Goal: Task Accomplishment & Management: Complete application form

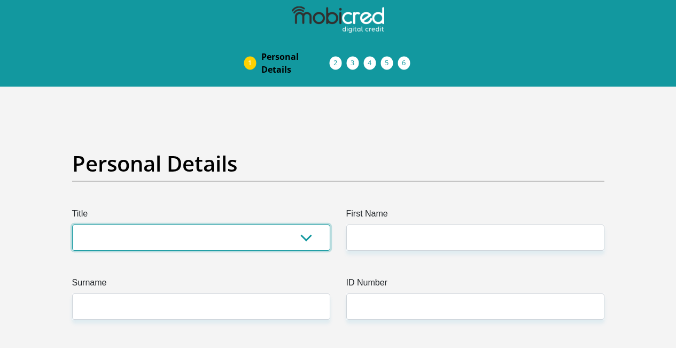
click at [135, 225] on select "Mr Ms Mrs Dr [PERSON_NAME]" at bounding box center [201, 238] width 258 height 26
select select "Ms"
click at [72, 225] on select "Mr Ms Mrs Dr [PERSON_NAME]" at bounding box center [201, 238] width 258 height 26
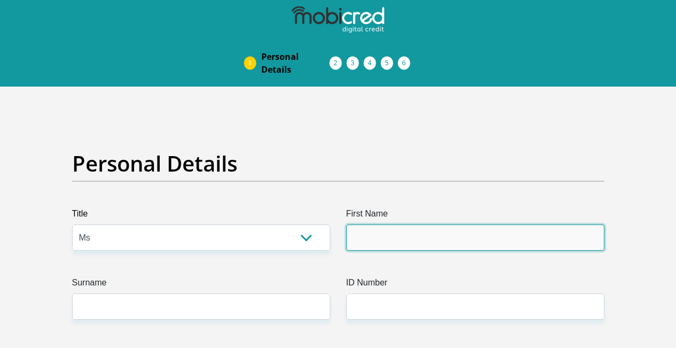
click at [375, 225] on input "First Name" at bounding box center [475, 238] width 258 height 26
type input "[PERSON_NAME]"
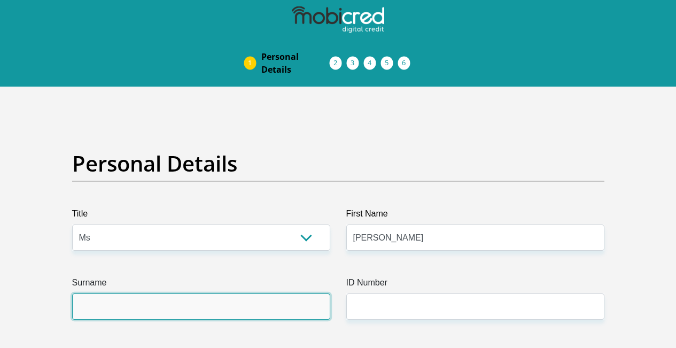
click at [175, 293] on input "Surname" at bounding box center [201, 306] width 258 height 26
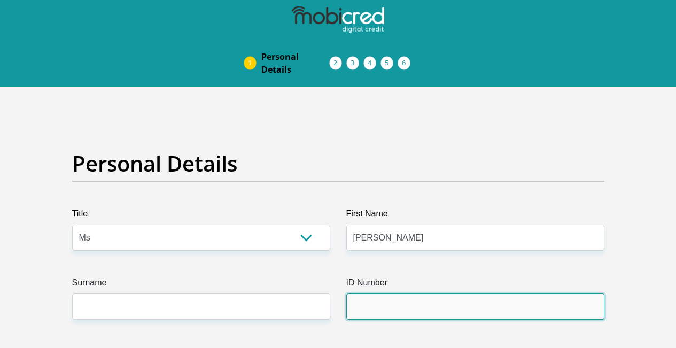
click at [385, 293] on input "ID Number" at bounding box center [475, 306] width 258 height 26
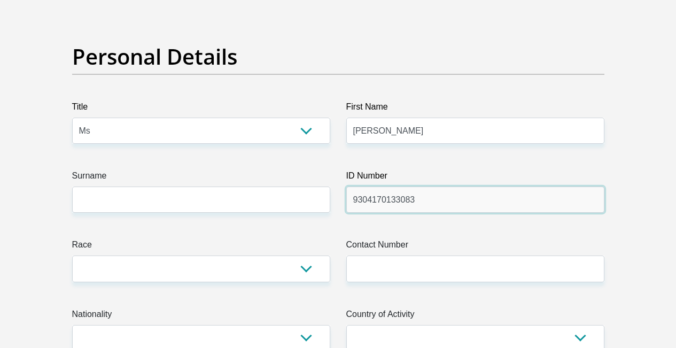
scroll to position [160, 0]
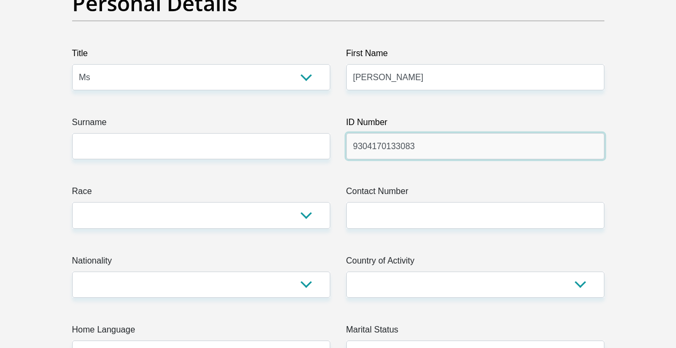
type input "9304170133083"
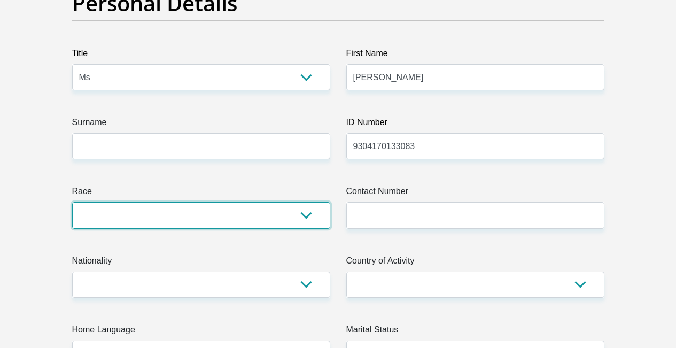
click at [309, 202] on select "Black Coloured Indian White Other" at bounding box center [201, 215] width 258 height 26
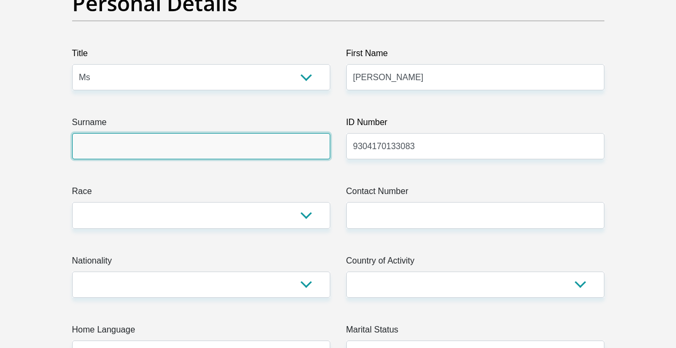
click at [128, 133] on input "Surname" at bounding box center [201, 146] width 258 height 26
type input "mbenge"
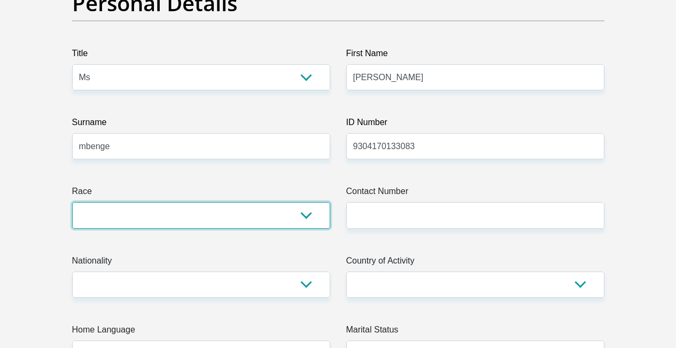
click at [221, 202] on select "Black Coloured Indian White Other" at bounding box center [201, 215] width 258 height 26
select select "1"
click at [72, 202] on select "Black Coloured Indian White Other" at bounding box center [201, 215] width 258 height 26
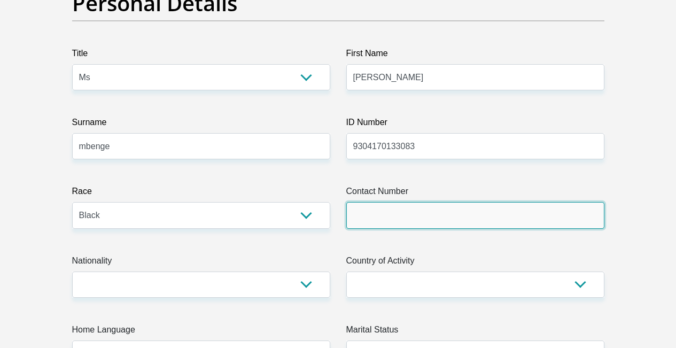
click at [448, 202] on input "Contact Number" at bounding box center [475, 215] width 258 height 26
type input "0716324542"
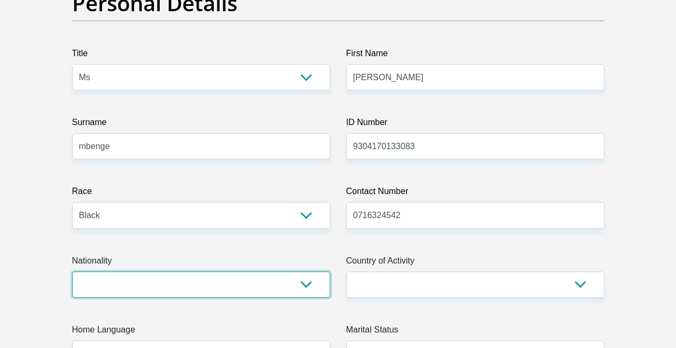
click at [103, 272] on select "[GEOGRAPHIC_DATA] [GEOGRAPHIC_DATA] [GEOGRAPHIC_DATA] [GEOGRAPHIC_DATA] [GEOGRA…" at bounding box center [201, 285] width 258 height 26
select select "ZAF"
click at [72, 272] on select "[GEOGRAPHIC_DATA] [GEOGRAPHIC_DATA] [GEOGRAPHIC_DATA] [GEOGRAPHIC_DATA] [GEOGRA…" at bounding box center [201, 285] width 258 height 26
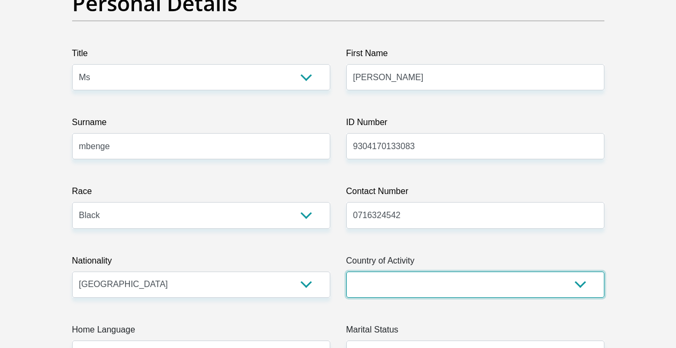
click at [518, 272] on select "[GEOGRAPHIC_DATA] [GEOGRAPHIC_DATA] [GEOGRAPHIC_DATA] [GEOGRAPHIC_DATA] [GEOGRA…" at bounding box center [475, 285] width 258 height 26
select select "ZAF"
click at [346, 272] on select "[GEOGRAPHIC_DATA] [GEOGRAPHIC_DATA] [GEOGRAPHIC_DATA] [GEOGRAPHIC_DATA] [GEOGRA…" at bounding box center [475, 285] width 258 height 26
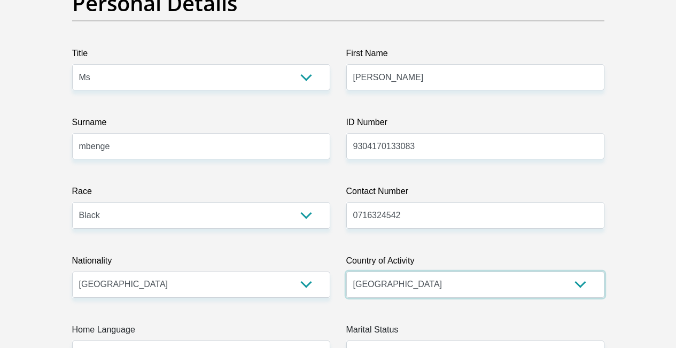
scroll to position [267, 0]
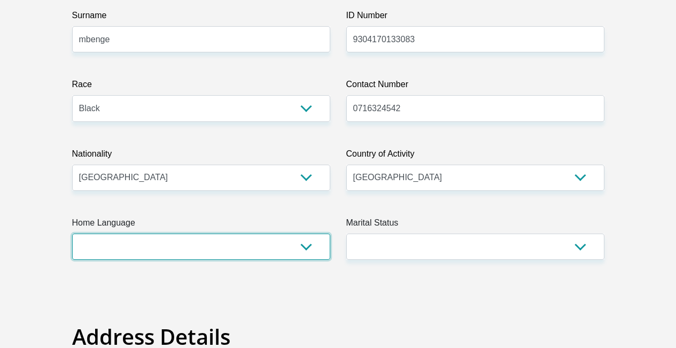
click at [305, 234] on select "Afrikaans English Sepedi South Ndebele Southern Sotho Swati Tsonga Tswana Venda…" at bounding box center [201, 247] width 258 height 26
select select "eng"
click at [72, 234] on select "Afrikaans English Sepedi South Ndebele Southern Sotho Swati Tsonga Tswana Venda…" at bounding box center [201, 247] width 258 height 26
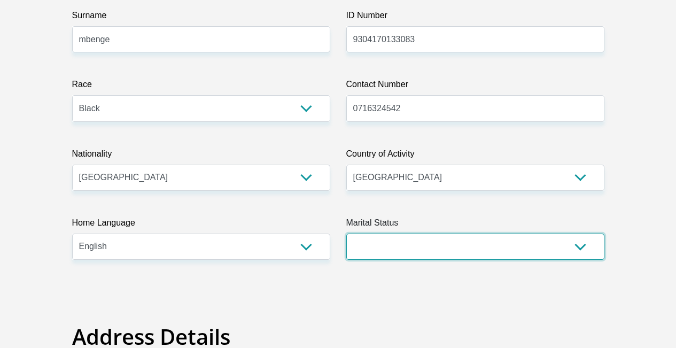
click at [579, 234] on select "Married ANC Single Divorced Widowed Married COP or Customary Law" at bounding box center [475, 247] width 258 height 26
select select "2"
click at [346, 234] on select "Married ANC Single Divorced Widowed Married COP or Customary Law" at bounding box center [475, 247] width 258 height 26
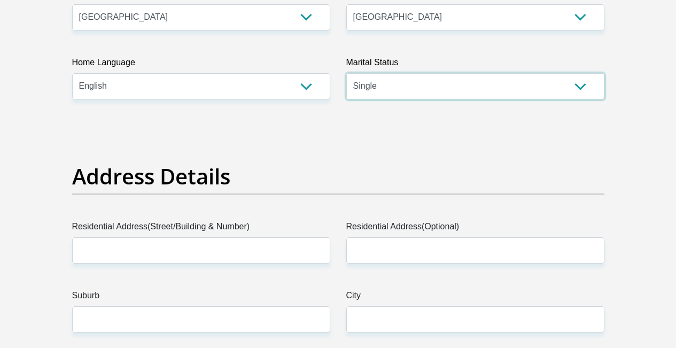
scroll to position [481, 0]
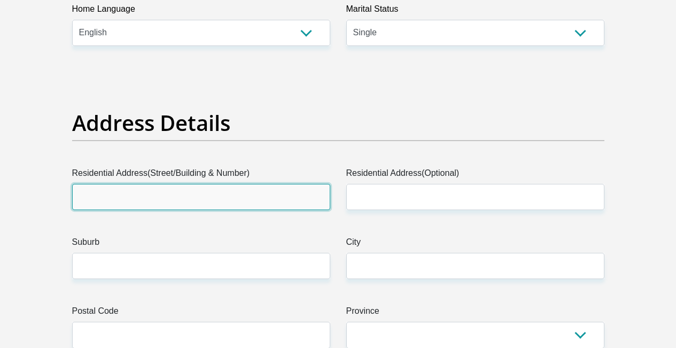
click at [132, 184] on input "Residential Address(Street/Building & Number)" at bounding box center [201, 197] width 258 height 26
type input "1"
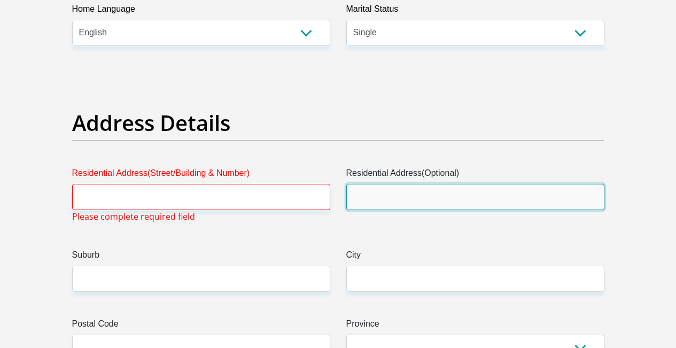
click at [419, 184] on input "Residential Address(Optional)" at bounding box center [475, 197] width 258 height 26
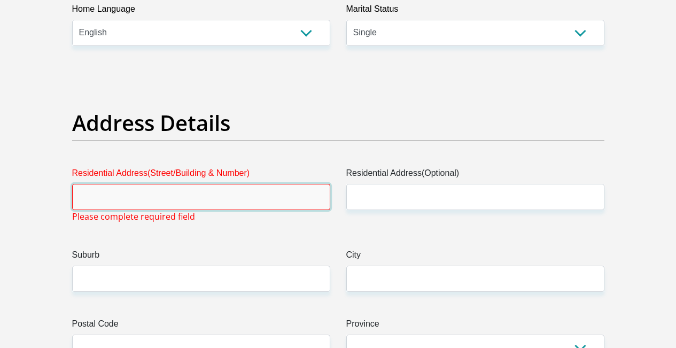
click at [97, 184] on input "Residential Address(Street/Building & Number)" at bounding box center [201, 197] width 258 height 26
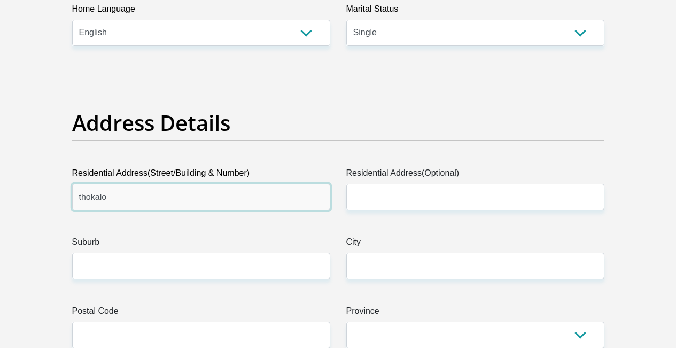
type input "thokalo"
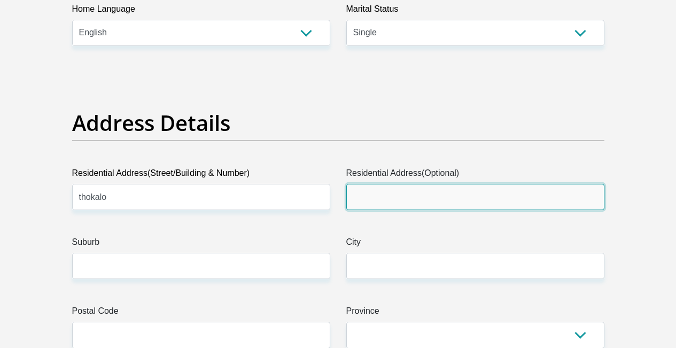
click at [467, 184] on input "Residential Address(Optional)" at bounding box center [475, 197] width 258 height 26
type input "11606"
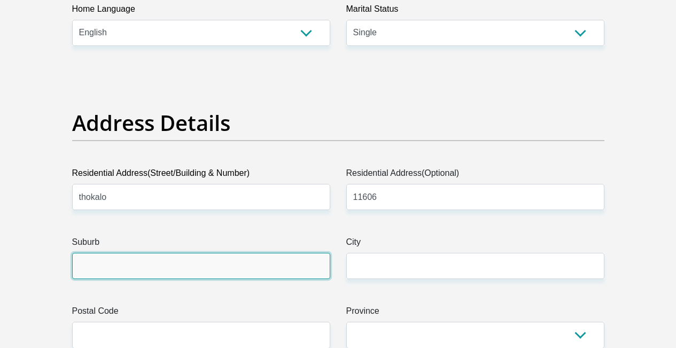
click at [131, 253] on input "Suburb" at bounding box center [201, 266] width 258 height 26
type input "kwa-Thema"
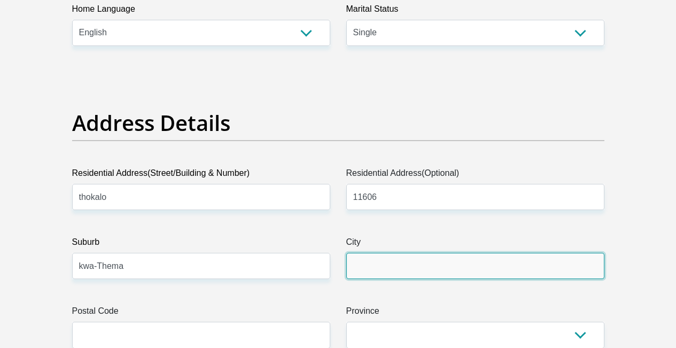
click at [422, 253] on input "City" at bounding box center [475, 266] width 258 height 26
type input "Springs"
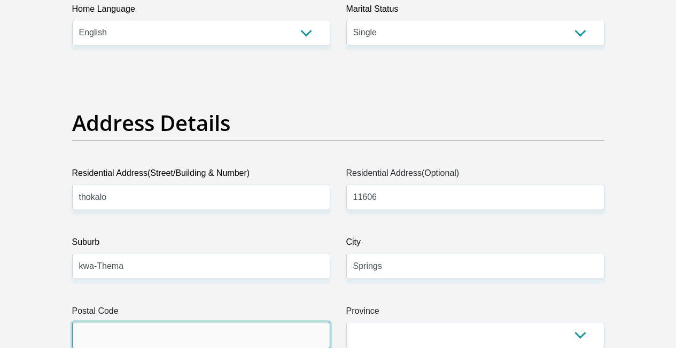
click at [209, 322] on input "Postal Code" at bounding box center [201, 335] width 258 height 26
type input "1575"
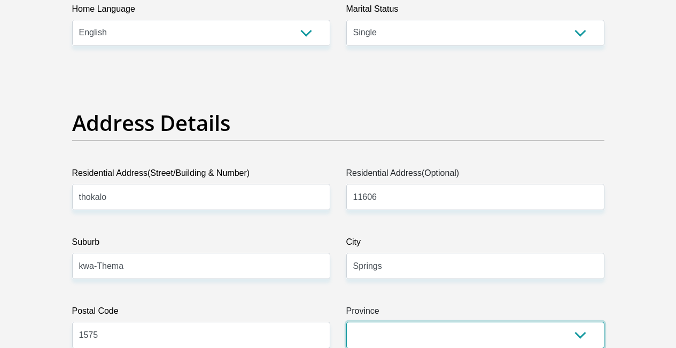
click at [472, 322] on select "Eastern Cape Free State [GEOGRAPHIC_DATA] [GEOGRAPHIC_DATA][DATE] [GEOGRAPHIC_D…" at bounding box center [475, 335] width 258 height 26
select select "Gauteng"
click at [346, 322] on select "Eastern Cape Free State [GEOGRAPHIC_DATA] [GEOGRAPHIC_DATA][DATE] [GEOGRAPHIC_D…" at bounding box center [475, 335] width 258 height 26
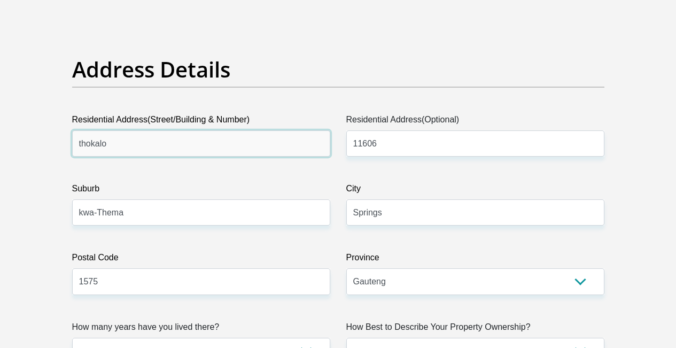
click at [81, 130] on input "thokalo" at bounding box center [201, 143] width 258 height 26
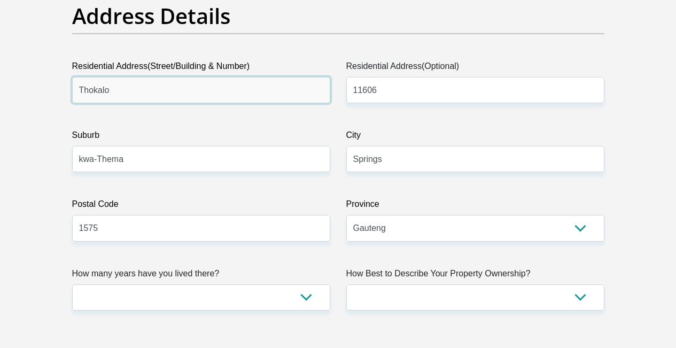
scroll to position [642, 0]
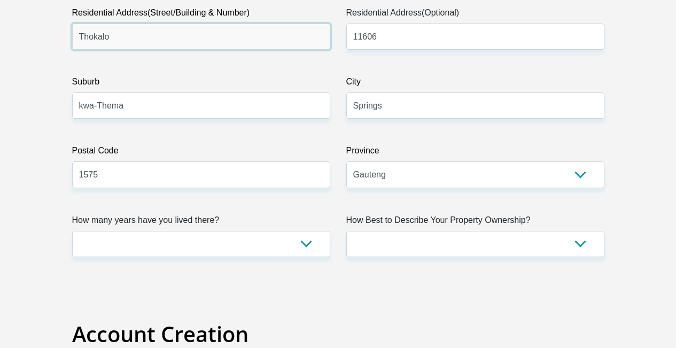
type input "Thokalo"
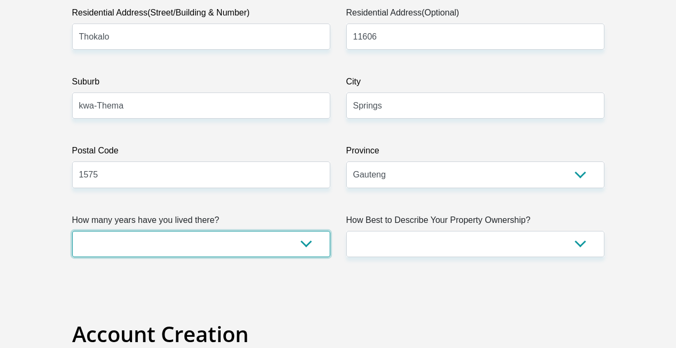
click at [302, 231] on select "less than 1 year 1-3 years 3-5 years 5+ years" at bounding box center [201, 244] width 258 height 26
select select "5"
click at [72, 231] on select "less than 1 year 1-3 years 3-5 years 5+ years" at bounding box center [201, 244] width 258 height 26
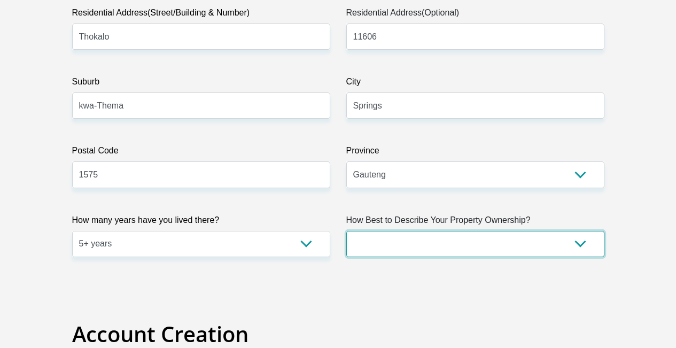
click at [575, 231] on select "Owned Rented Family Owned Company Dwelling" at bounding box center [475, 244] width 258 height 26
select select "parents"
click at [346, 231] on select "Owned Rented Family Owned Company Dwelling" at bounding box center [475, 244] width 258 height 26
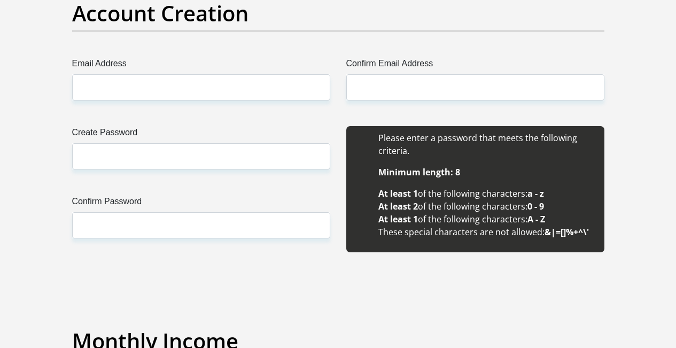
scroll to position [909, 0]
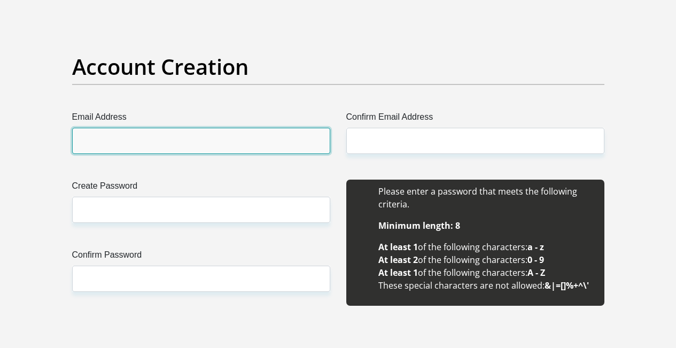
click at [90, 128] on input "Email Address" at bounding box center [201, 141] width 258 height 26
type input "[EMAIL_ADDRESS][DOMAIN_NAME]"
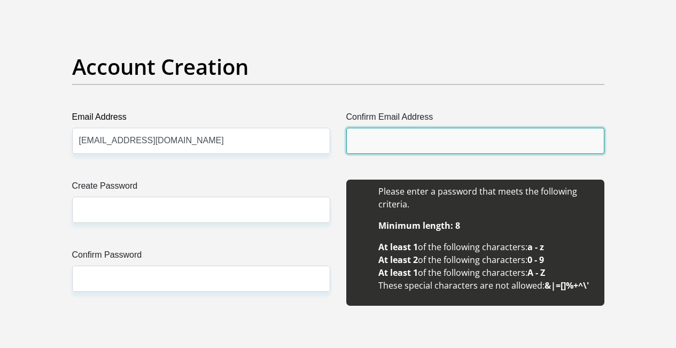
click at [431, 128] on input "Confirm Email Address" at bounding box center [475, 141] width 258 height 26
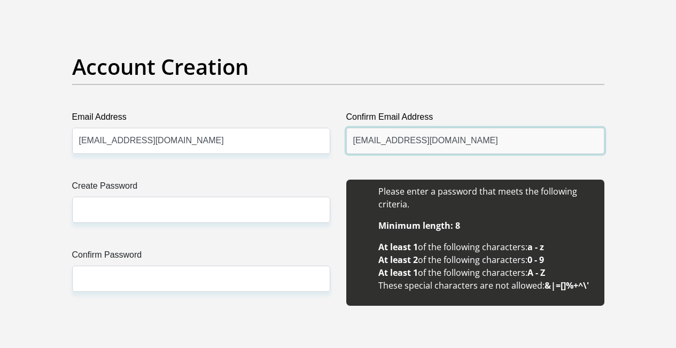
type input "[EMAIL_ADDRESS][DOMAIN_NAME]"
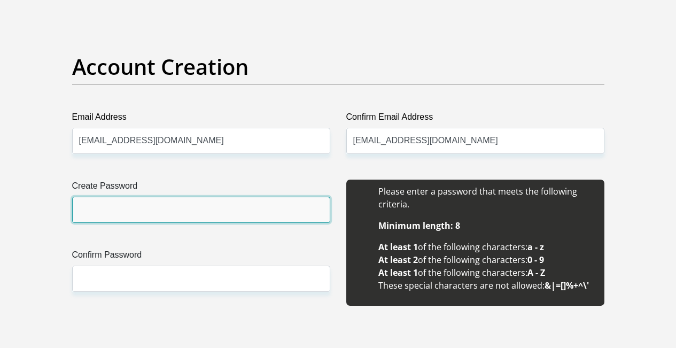
click at [135, 197] on input "Create Password" at bounding box center [201, 210] width 258 height 26
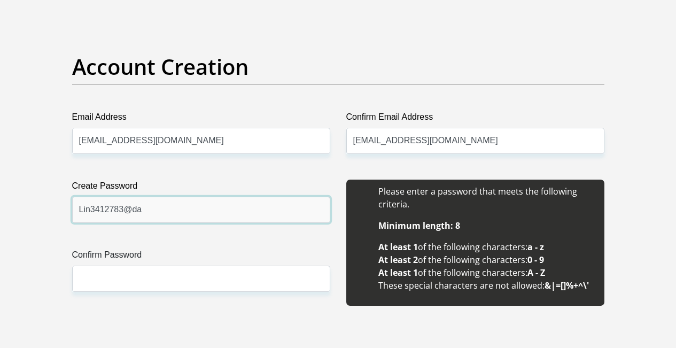
type input "Lin3412783@da"
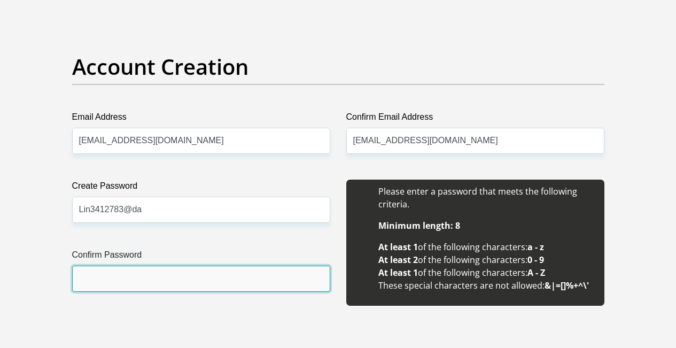
click at [133, 266] on input "Confirm Password" at bounding box center [201, 279] width 258 height 26
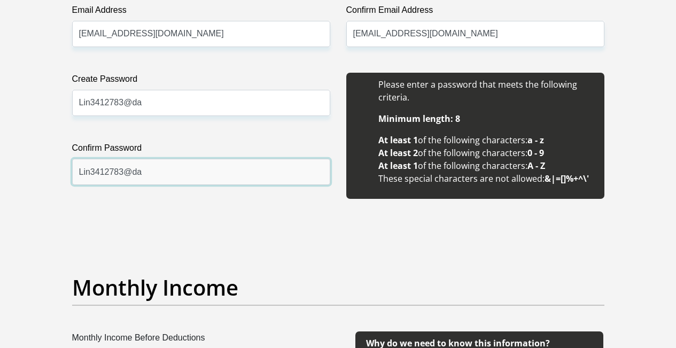
scroll to position [1123, 0]
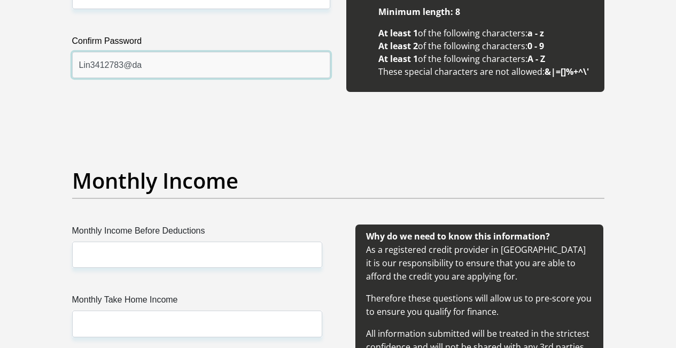
type input "Lin3412783@da"
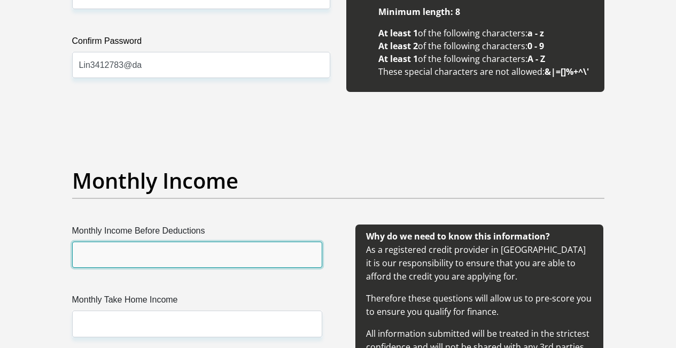
click at [143, 242] on input "Monthly Income Before Deductions" at bounding box center [197, 255] width 250 height 26
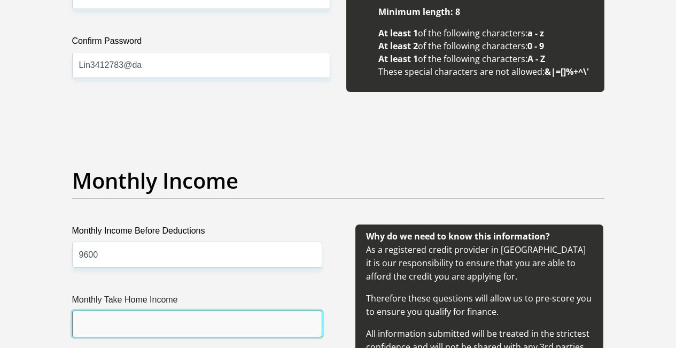
click at [156, 311] on input "Monthly Take Home Income" at bounding box center [197, 324] width 250 height 26
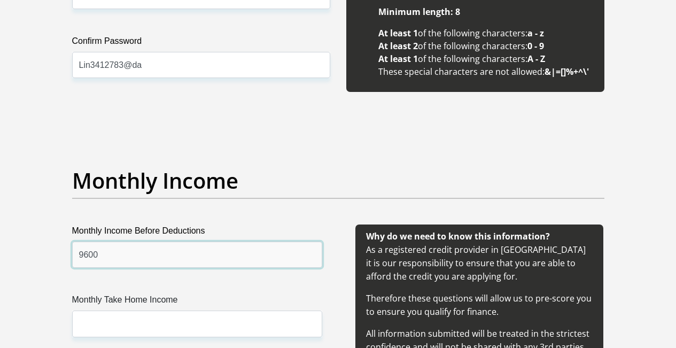
click at [100, 242] on input "9600" at bounding box center [197, 255] width 250 height 26
type input "9"
type input "11000"
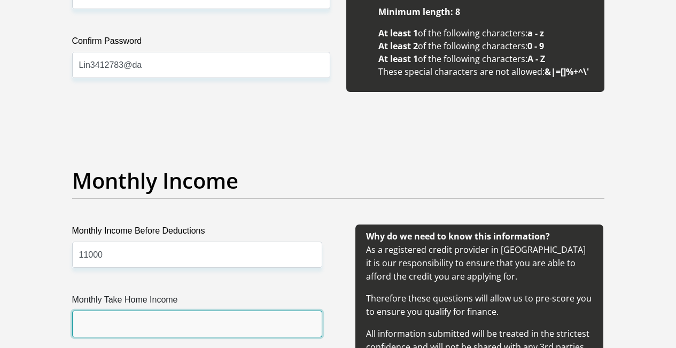
click at [134, 311] on input "Monthly Take Home Income" at bounding box center [197, 324] width 250 height 26
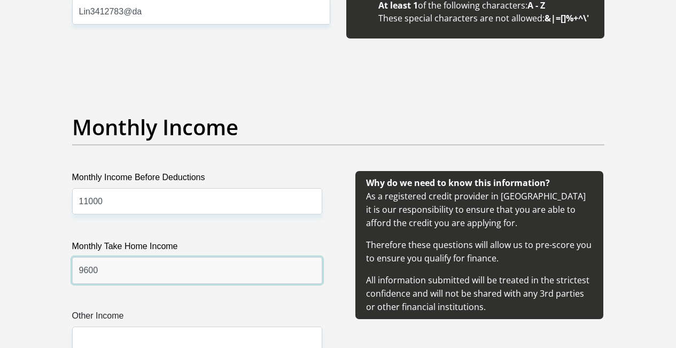
scroll to position [1230, 0]
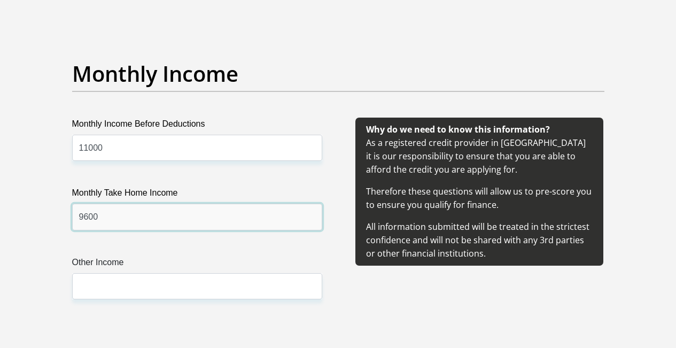
type input "9600"
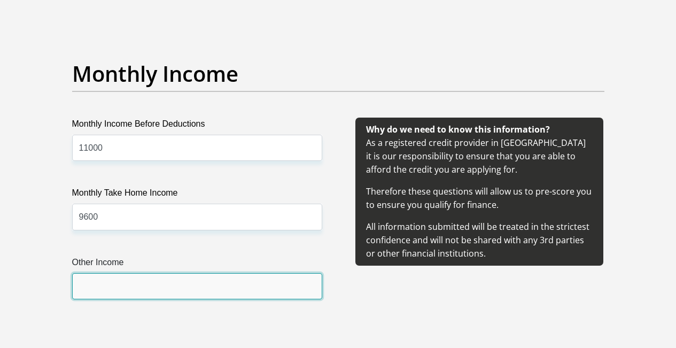
click at [106, 273] on input "Other Income" at bounding box center [197, 286] width 250 height 26
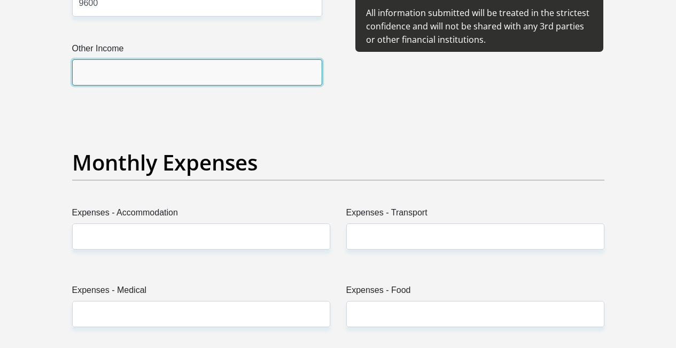
scroll to position [1497, 0]
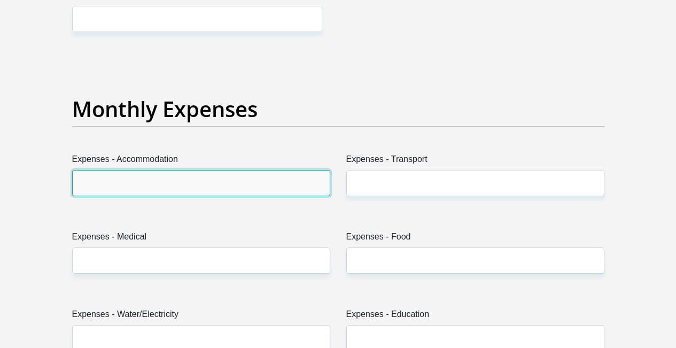
click at [131, 170] on input "Expenses - Accommodation" at bounding box center [201, 183] width 258 height 26
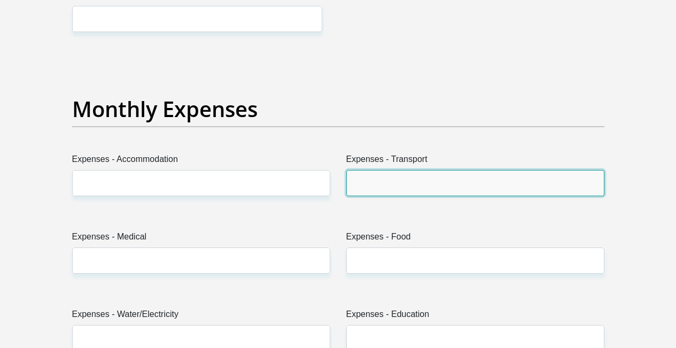
click at [436, 170] on input "Expenses - Transport" at bounding box center [475, 183] width 258 height 26
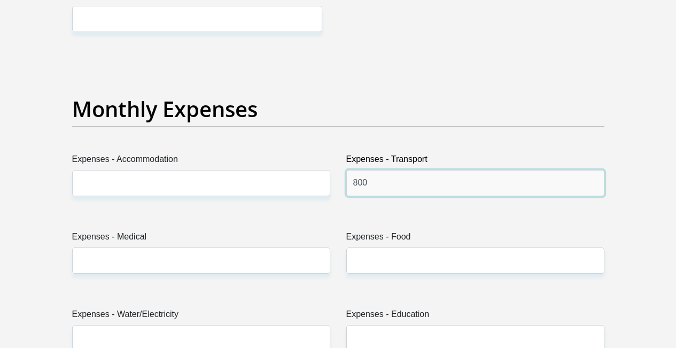
type input "800"
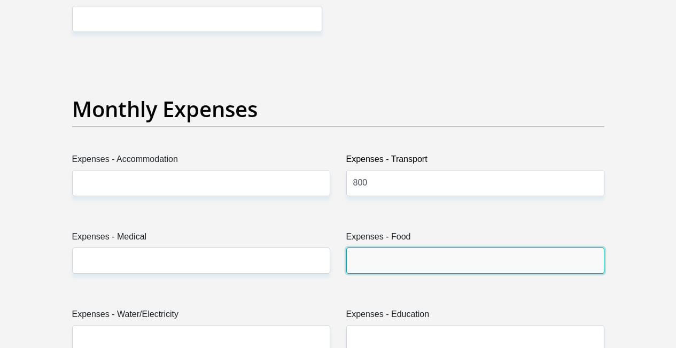
click at [391, 248] on input "Expenses - Food" at bounding box center [475, 261] width 258 height 26
type input "1000"
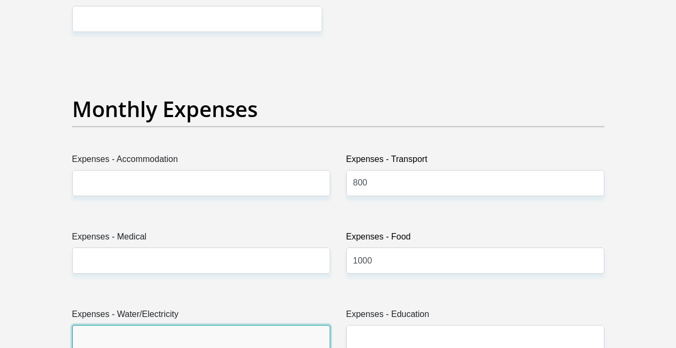
click at [109, 325] on input "Expenses - Water/Electricity" at bounding box center [201, 338] width 258 height 26
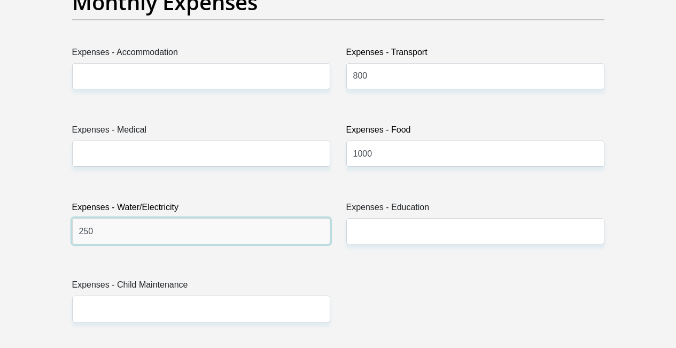
scroll to position [1657, 0]
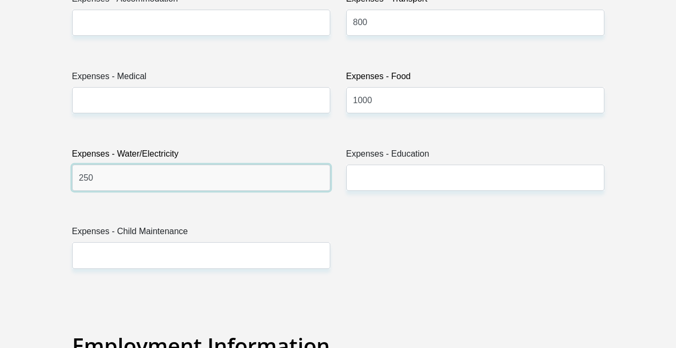
type input "250"
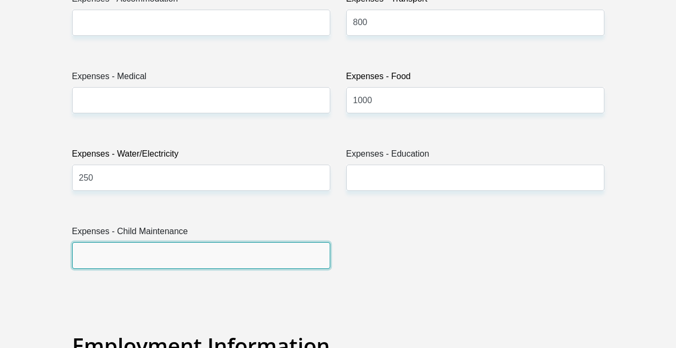
click at [149, 242] on input "Expenses - Child Maintenance" at bounding box center [201, 255] width 258 height 26
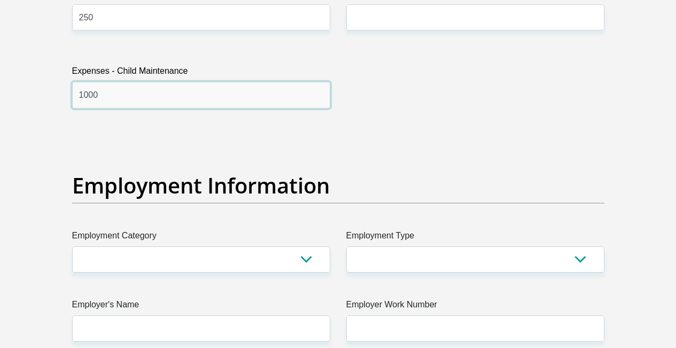
scroll to position [1871, 0]
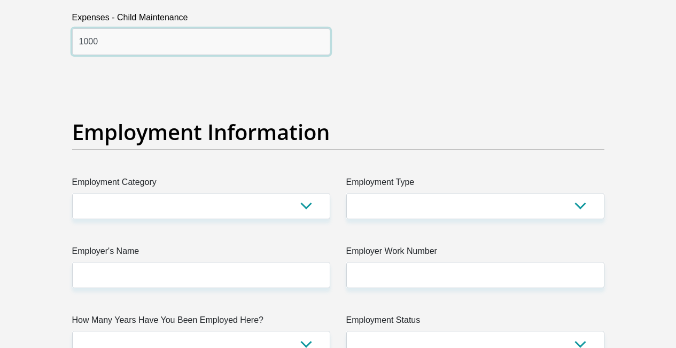
type input "1000"
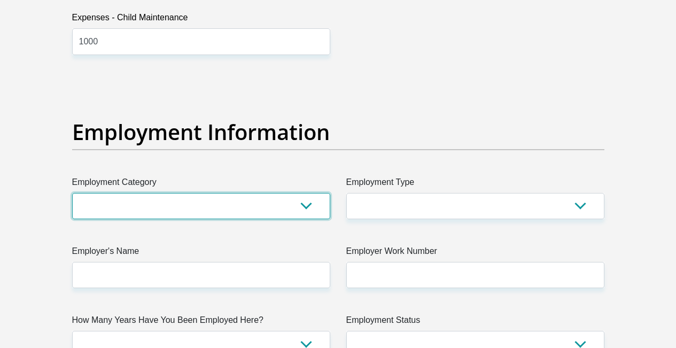
click at [302, 193] on select "AGRICULTURE ALCOHOL & TOBACCO CONSTRUCTION MATERIALS METALLURGY EQUIPMENT FOR R…" at bounding box center [201, 206] width 258 height 26
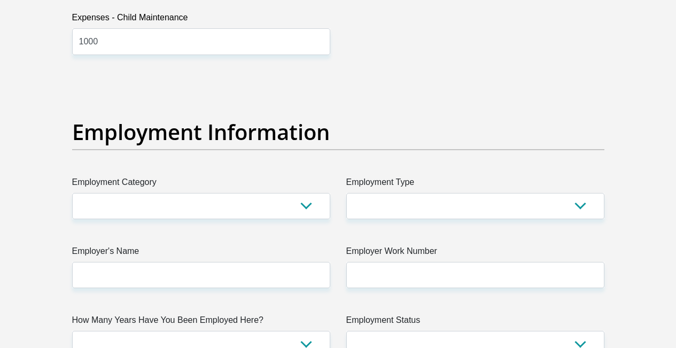
click at [84, 194] on div "Title Mr Ms Mrs Dr [PERSON_NAME] First Name [PERSON_NAME] Surname mbenge ID Num…" at bounding box center [338, 75] width 549 height 3479
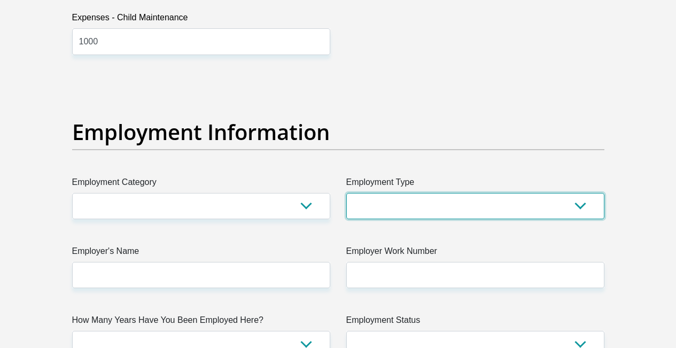
click at [583, 193] on select "College/Lecturer Craft Seller Creative Driver Executive Farmer Forces - Non Com…" at bounding box center [475, 206] width 258 height 26
select select "Production/Manufacturing"
click at [346, 193] on select "College/Lecturer Craft Seller Creative Driver Executive Farmer Forces - Non Com…" at bounding box center [475, 206] width 258 height 26
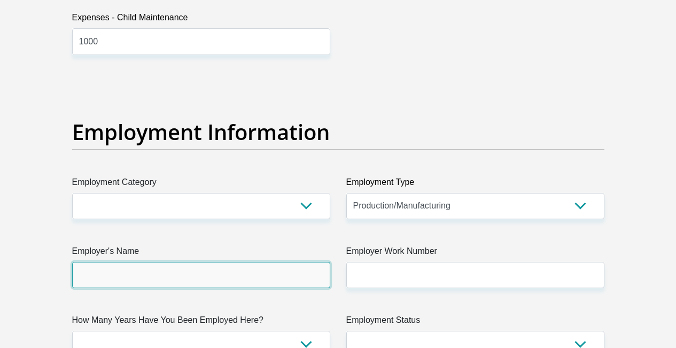
click at [155, 262] on input "Employer's Name" at bounding box center [201, 275] width 258 height 26
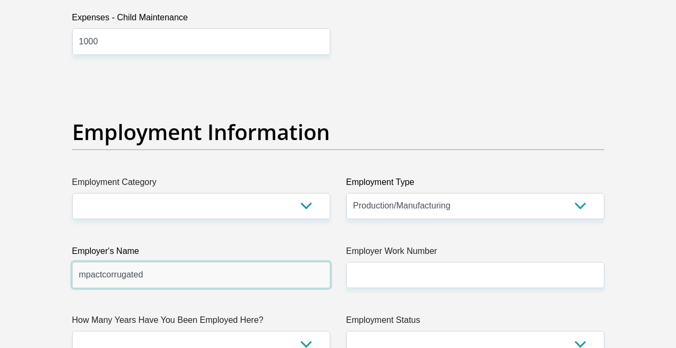
click at [104, 262] on input "mpactcorrugated" at bounding box center [201, 275] width 258 height 26
type input "mpact"
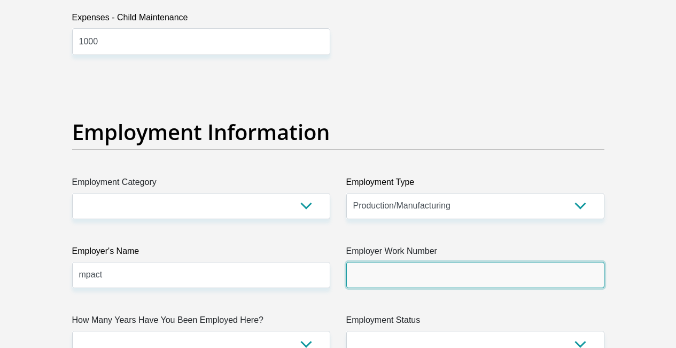
click at [429, 262] on input "Employer Work Number" at bounding box center [475, 275] width 258 height 26
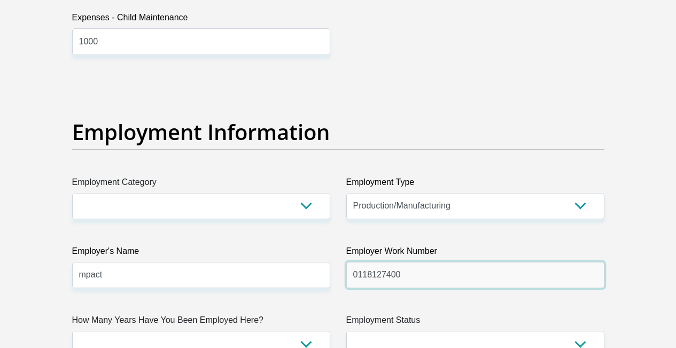
type input "0118127400"
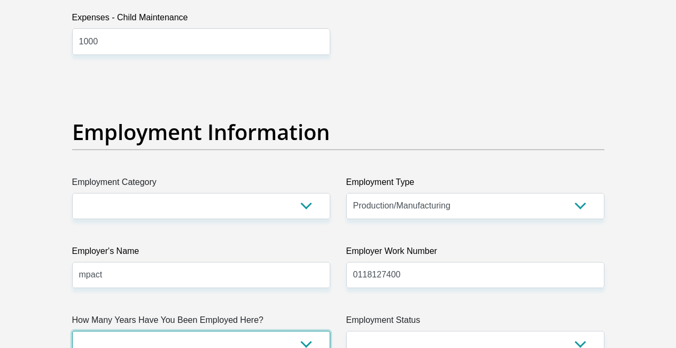
click at [137, 331] on select "less than 1 year 1-3 years 3-5 years 5+ years" at bounding box center [201, 344] width 258 height 26
select select "24"
click at [72, 331] on select "less than 1 year 1-3 years 3-5 years 5+ years" at bounding box center [201, 344] width 258 height 26
click at [106, 331] on select "less than 1 year 1-3 years 3-5 years 5+ years" at bounding box center [201, 344] width 258 height 26
click at [72, 331] on select "less than 1 year 1-3 years 3-5 years 5+ years" at bounding box center [201, 344] width 258 height 26
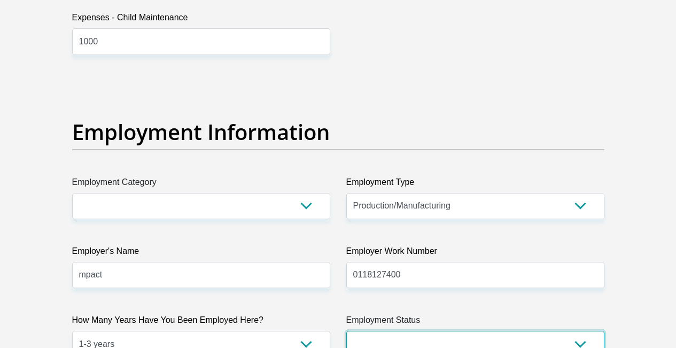
click at [580, 331] on select "Permanent/Full-time Part-time/Casual [DEMOGRAPHIC_DATA] Worker Self-Employed Ho…" at bounding box center [475, 344] width 258 height 26
select select "1"
click at [346, 331] on select "Permanent/Full-time Part-time/Casual [DEMOGRAPHIC_DATA] Worker Self-Employed Ho…" at bounding box center [475, 344] width 258 height 26
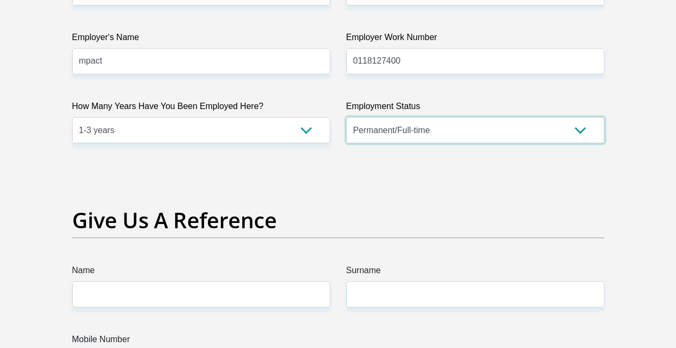
scroll to position [2138, 0]
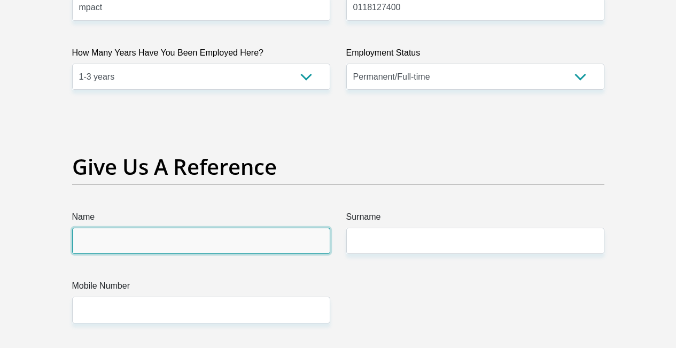
click at [150, 228] on input "Name" at bounding box center [201, 241] width 258 height 26
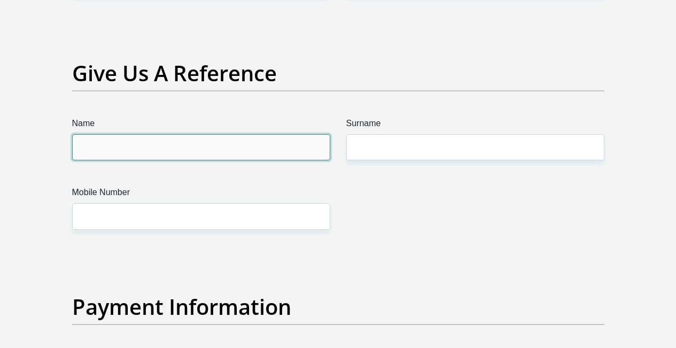
scroll to position [2226, 0]
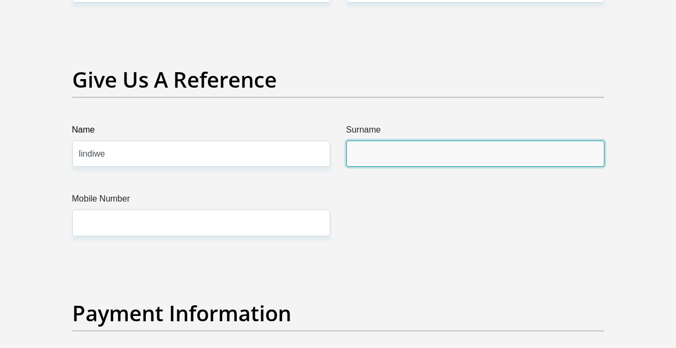
click at [383, 141] on input "Surname" at bounding box center [475, 154] width 258 height 26
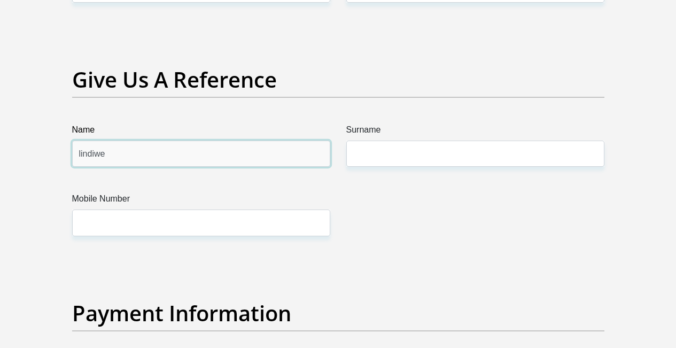
click at [111, 141] on input "lindiwe" at bounding box center [201, 154] width 258 height 26
type input "l"
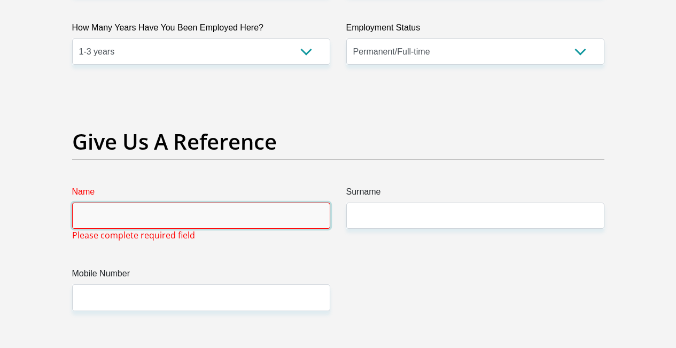
scroll to position [2110, 0]
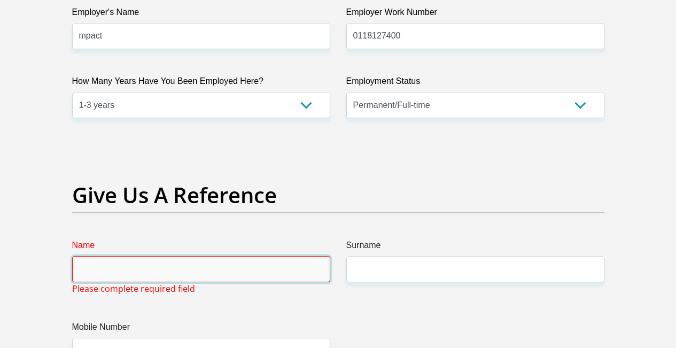
click at [184, 256] on input "Name" at bounding box center [201, 269] width 258 height 26
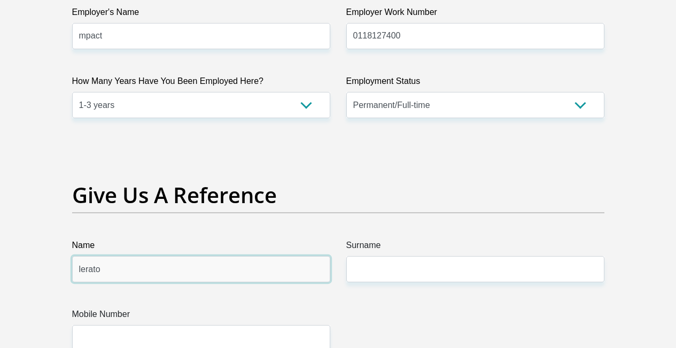
type input "lerato"
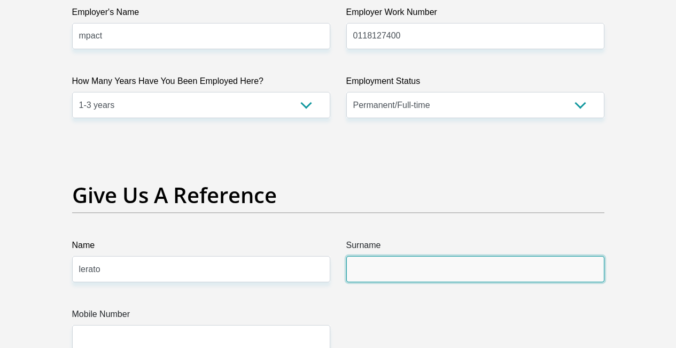
click at [462, 256] on input "Surname" at bounding box center [475, 269] width 258 height 26
type input "m"
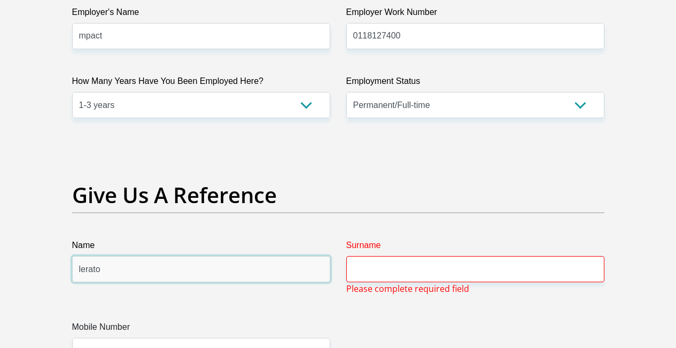
click at [120, 256] on input "lerato" at bounding box center [201, 269] width 258 height 26
type input "l"
type input "thapelo"
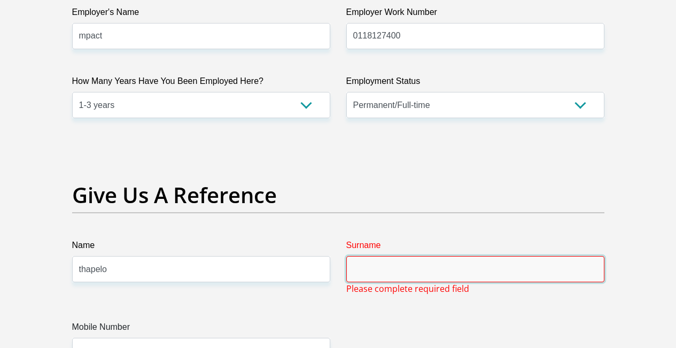
click at [397, 256] on input "Surname" at bounding box center [475, 269] width 258 height 26
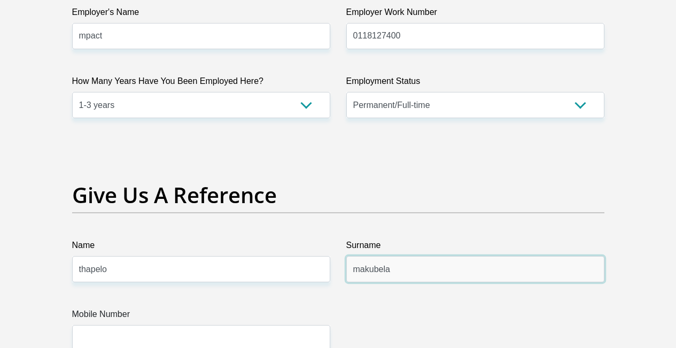
type input "makubela"
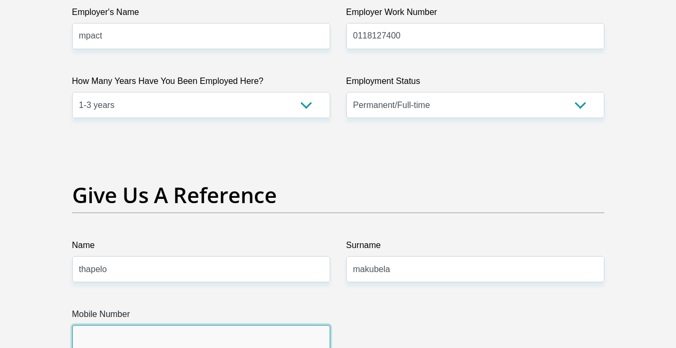
click at [82, 325] on input "Mobile Number" at bounding box center [201, 338] width 258 height 26
type input "0"
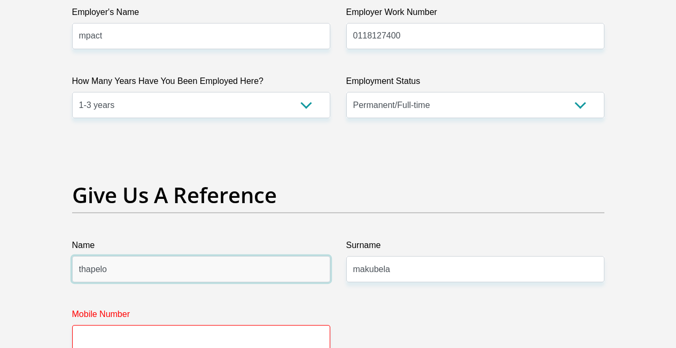
click at [109, 256] on input "thapelo" at bounding box center [201, 269] width 258 height 26
type input "t"
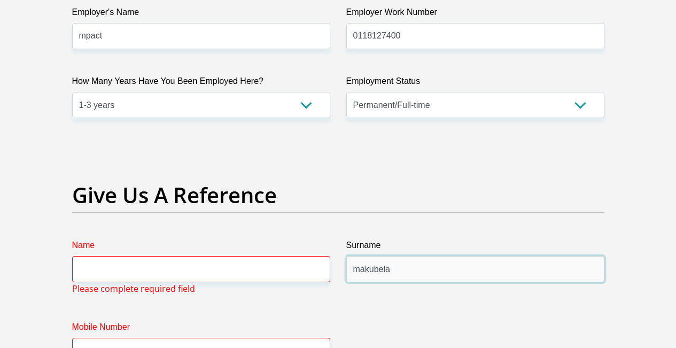
click at [401, 256] on input "makubela" at bounding box center [475, 269] width 258 height 26
type input "m"
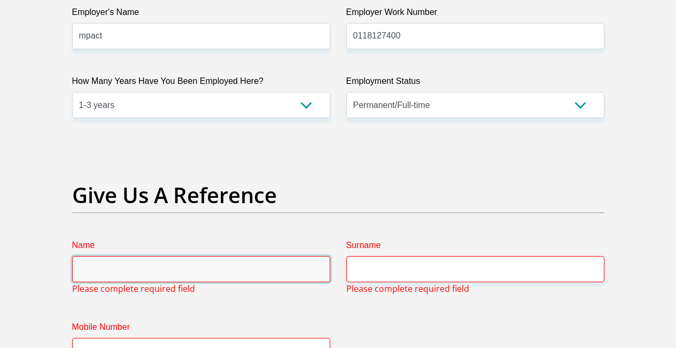
click at [196, 256] on input "Name" at bounding box center [201, 269] width 258 height 26
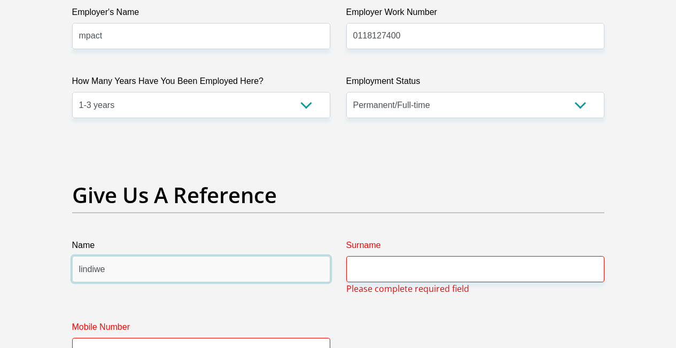
type input "lindiwe"
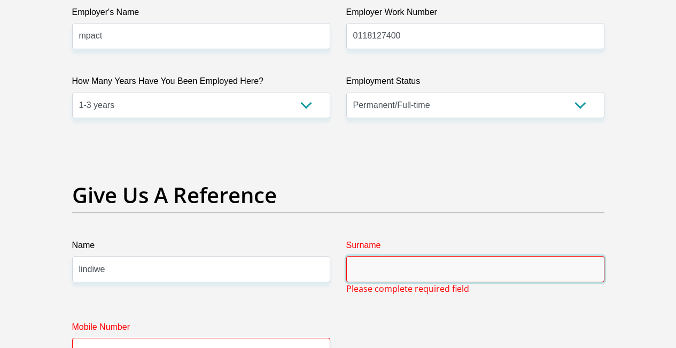
click at [454, 256] on input "Surname" at bounding box center [475, 269] width 258 height 26
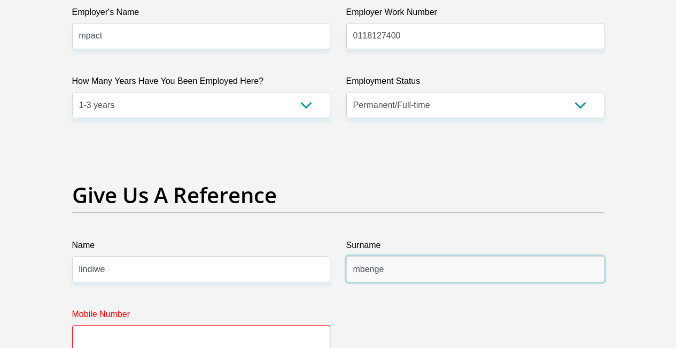
type input "mbenge"
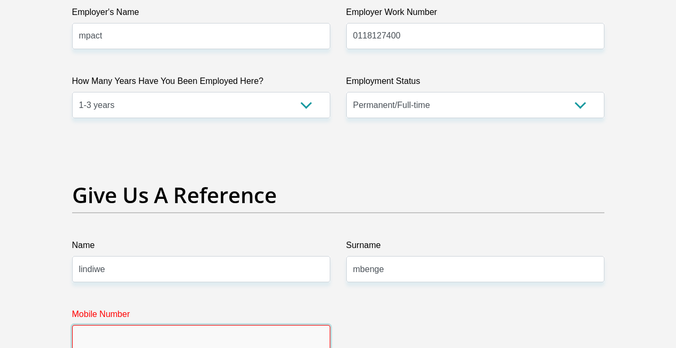
click at [159, 325] on input "Mobile Number" at bounding box center [201, 338] width 258 height 26
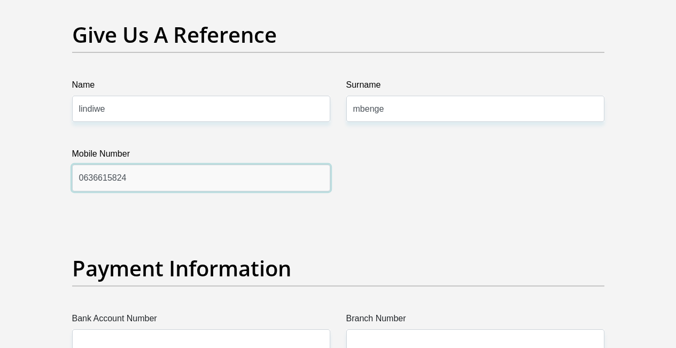
scroll to position [2377, 0]
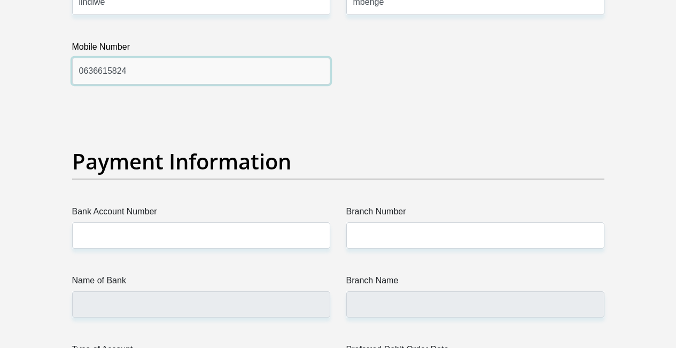
type input "0636615824"
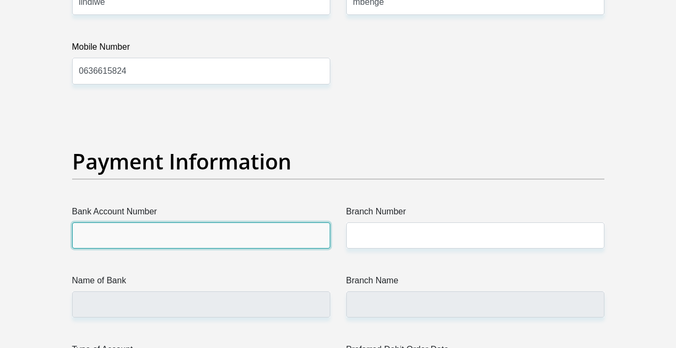
click at [131, 222] on input "Bank Account Number" at bounding box center [201, 235] width 258 height 26
type input "1285833589"
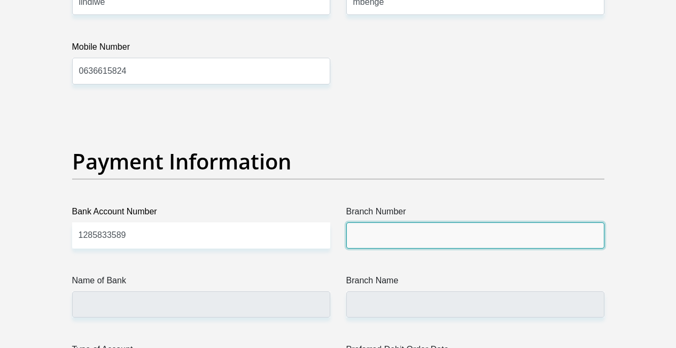
click at [363, 222] on input "Branch Number" at bounding box center [475, 235] width 258 height 26
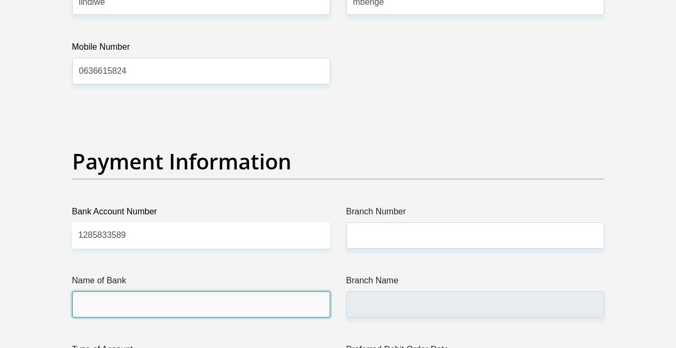
click at [109, 291] on input "Name of Bank" at bounding box center [201, 304] width 258 height 26
click at [155, 291] on input "Name of Bank" at bounding box center [201, 304] width 258 height 26
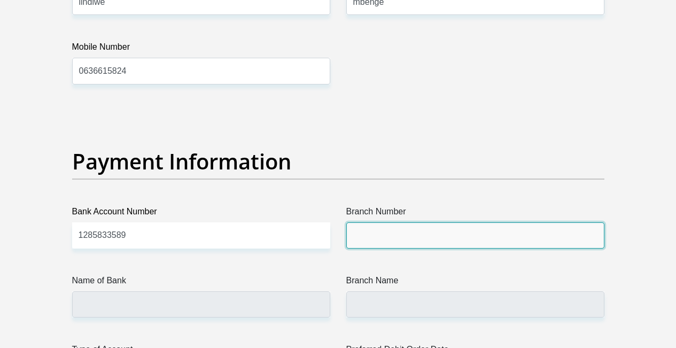
click at [409, 222] on input "Branch Number" at bounding box center [475, 235] width 258 height 26
type input "198765"
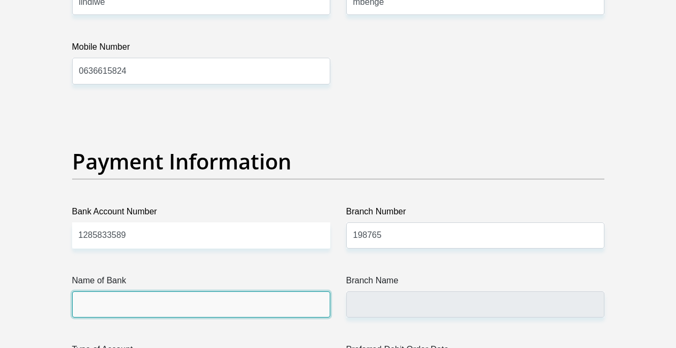
click at [217, 291] on input "Name of Bank" at bounding box center [201, 304] width 258 height 26
type input "NEDBANK"
type input "NEDBANK [GEOGRAPHIC_DATA]"
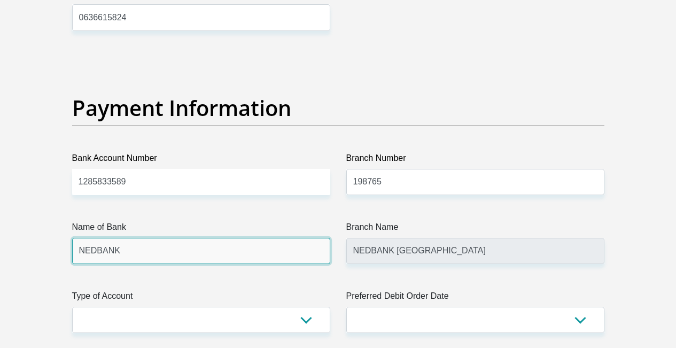
scroll to position [2484, 0]
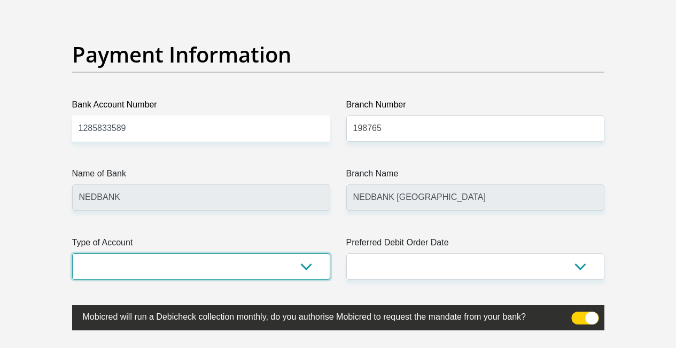
click at [305, 253] on select "Cheque Savings" at bounding box center [201, 266] width 258 height 26
select select "SAV"
click at [72, 253] on select "Cheque Savings" at bounding box center [201, 266] width 258 height 26
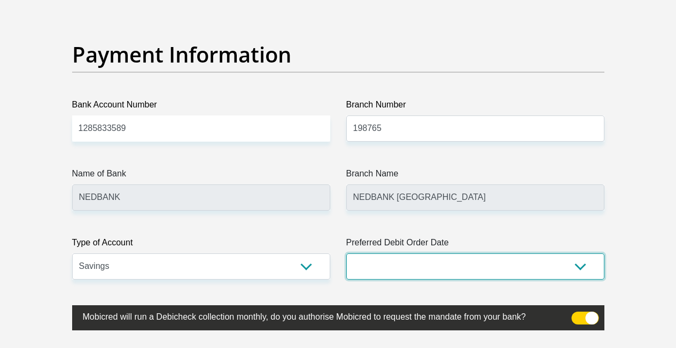
click at [579, 253] on select "1st 2nd 3rd 4th 5th 7th 18th 19th 20th 21st 22nd 23rd 24th 25th 26th 27th 28th …" at bounding box center [475, 266] width 258 height 26
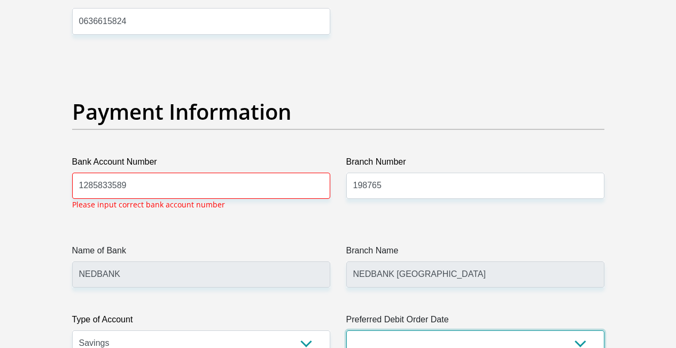
scroll to position [2426, 0]
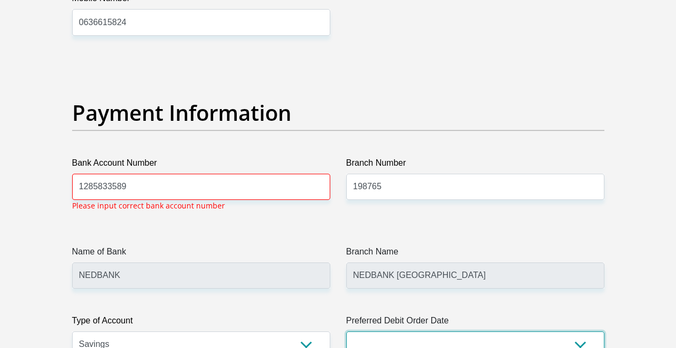
select select "25"
click at [346, 331] on select "1st 2nd 3rd 4th 5th 7th 18th 19th 20th 21st 22nd 23rd 24th 25th 26th 27th 28th …" at bounding box center [475, 344] width 258 height 26
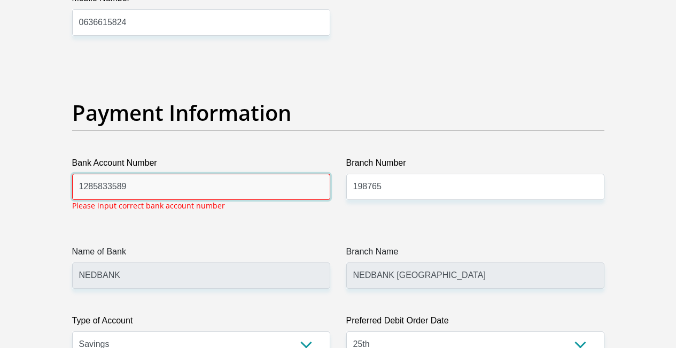
click at [127, 174] on input "1285833589" at bounding box center [201, 187] width 258 height 26
click at [136, 174] on input "1285833589" at bounding box center [201, 187] width 258 height 26
type input "1"
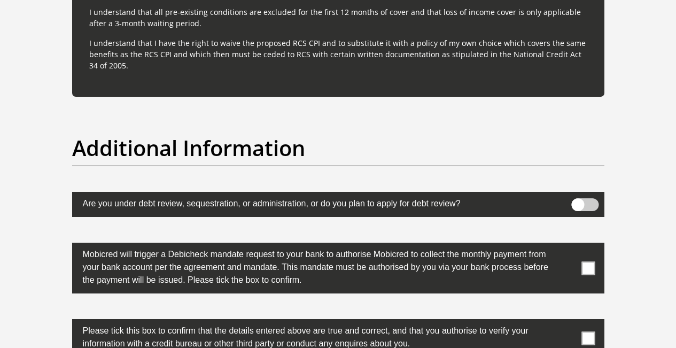
scroll to position [3335, 0]
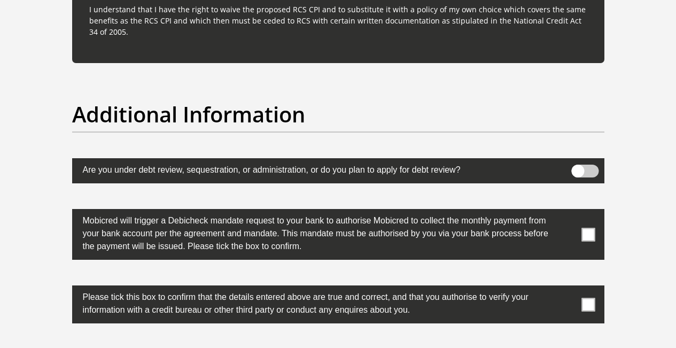
click at [591, 228] on span at bounding box center [588, 234] width 13 height 13
click at [567, 212] on input "checkbox" at bounding box center [567, 212] width 0 height 0
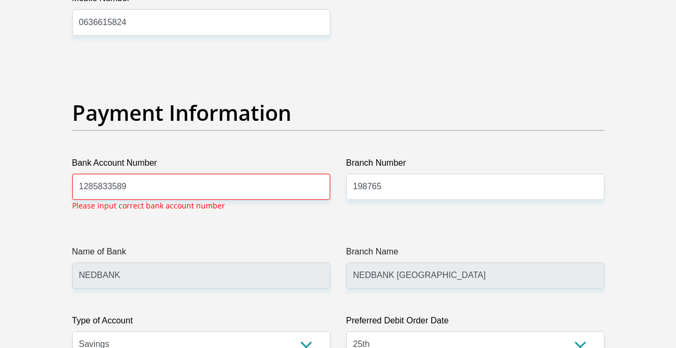
scroll to position [2479, 0]
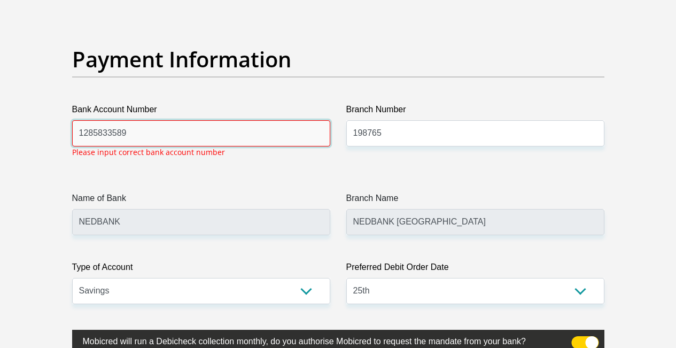
click at [150, 120] on input "1285833589" at bounding box center [201, 133] width 258 height 26
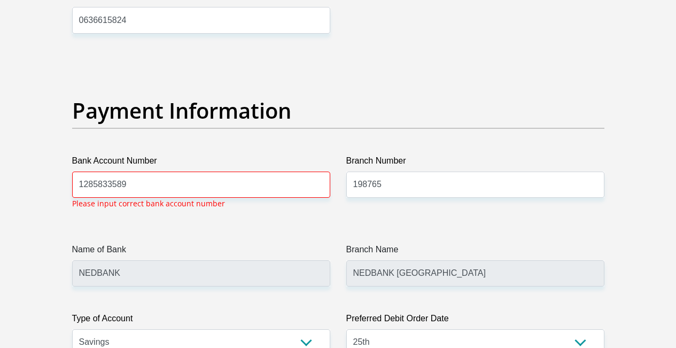
scroll to position [2426, 0]
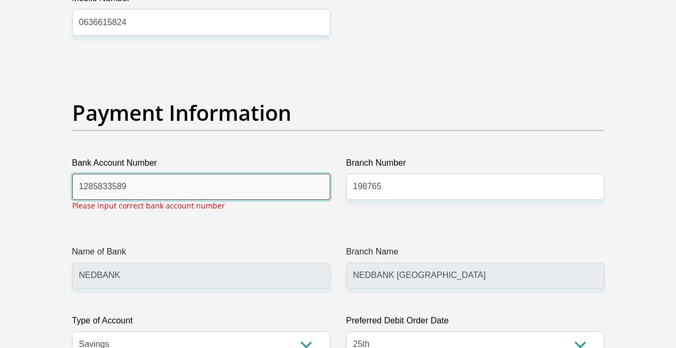
click at [132, 174] on input "1285833589" at bounding box center [201, 187] width 258 height 26
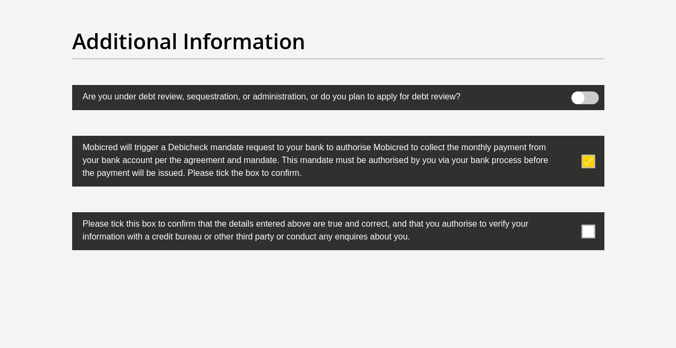
scroll to position [3495, 0]
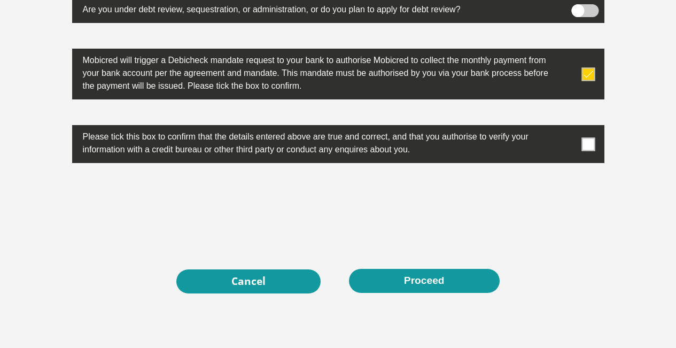
click at [586, 137] on span at bounding box center [588, 143] width 13 height 13
click at [567, 128] on input "checkbox" at bounding box center [567, 128] width 0 height 0
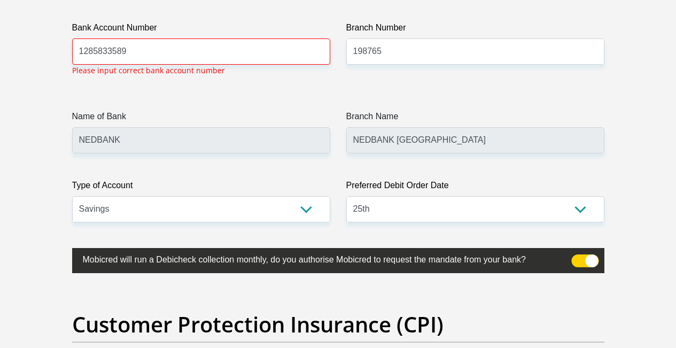
scroll to position [2454, 0]
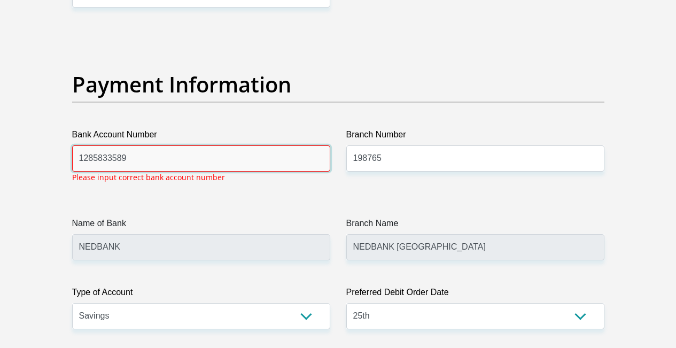
click at [138, 145] on input "1285833589" at bounding box center [201, 158] width 258 height 26
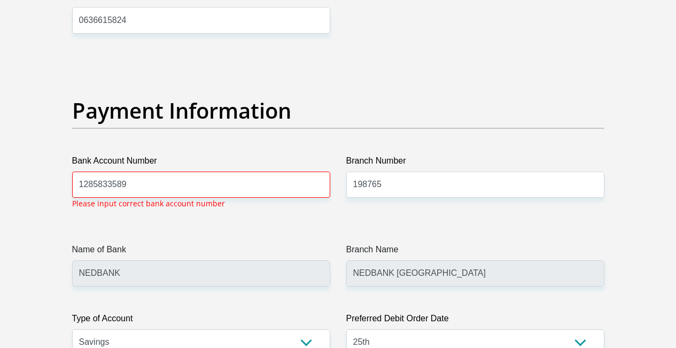
scroll to position [2426, 0]
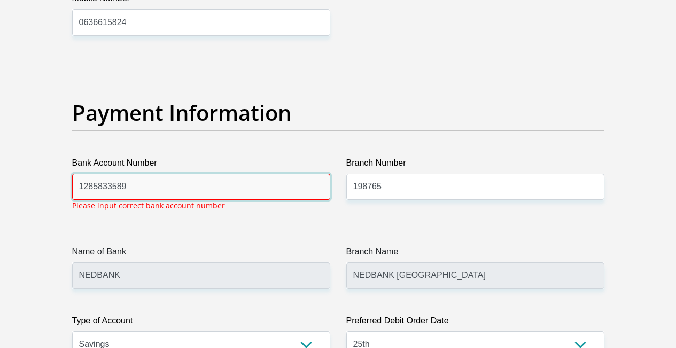
click at [145, 174] on input "1285833589" at bounding box center [201, 187] width 258 height 26
type input "1"
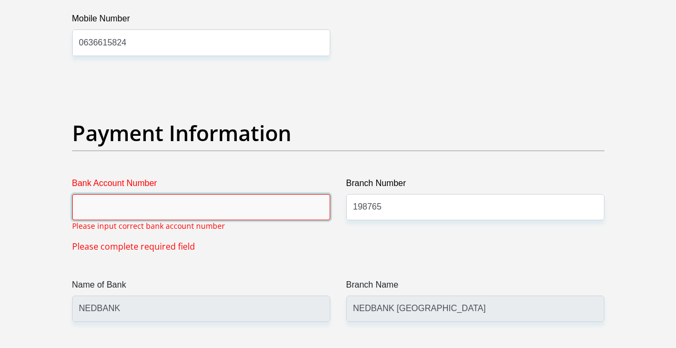
scroll to position [2459, 0]
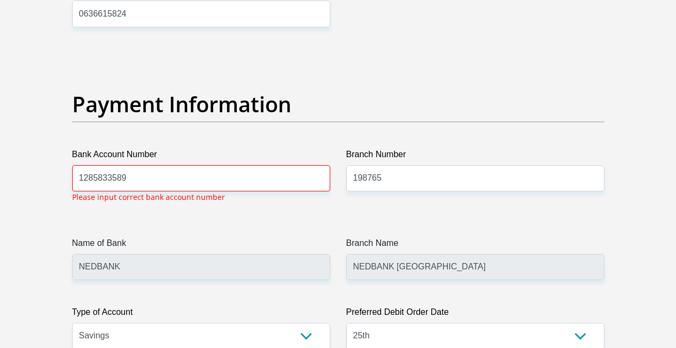
click at [122, 191] on p "Please input correct bank account number" at bounding box center [148, 196] width 153 height 11
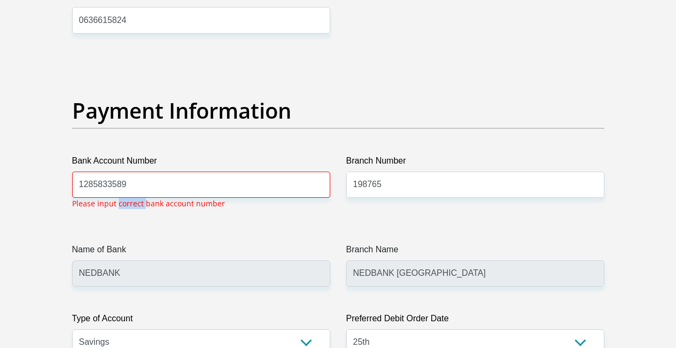
click at [122, 157] on div "Bank Account Number [FINANCIAL_ID] Please input correct bank account number" at bounding box center [201, 176] width 258 height 43
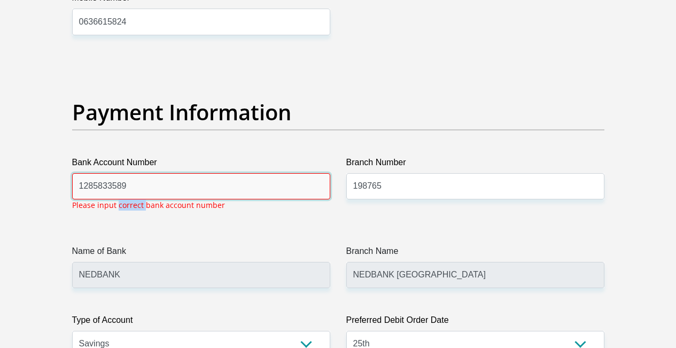
scroll to position [2426, 0]
click at [122, 174] on input "1285833589" at bounding box center [201, 187] width 258 height 26
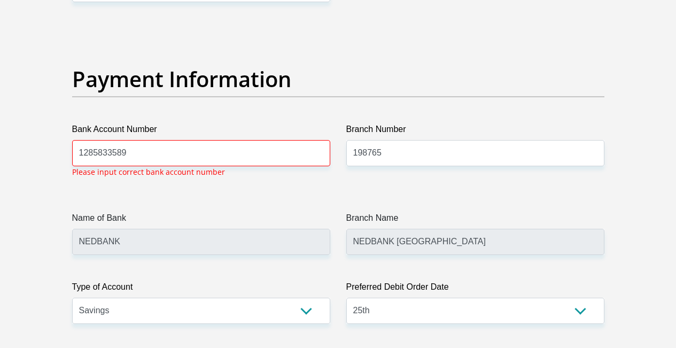
scroll to position [2513, 0]
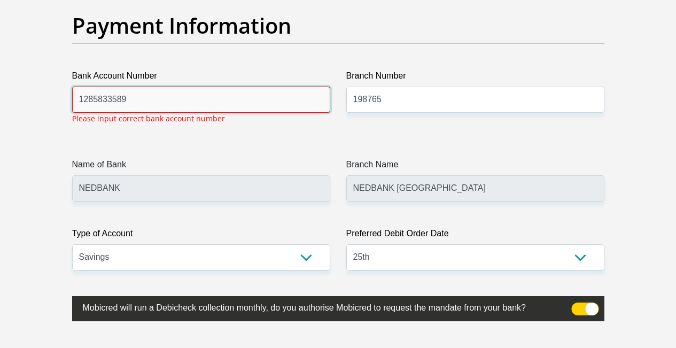
click at [130, 87] on input "1285833589" at bounding box center [201, 100] width 258 height 26
type input "1"
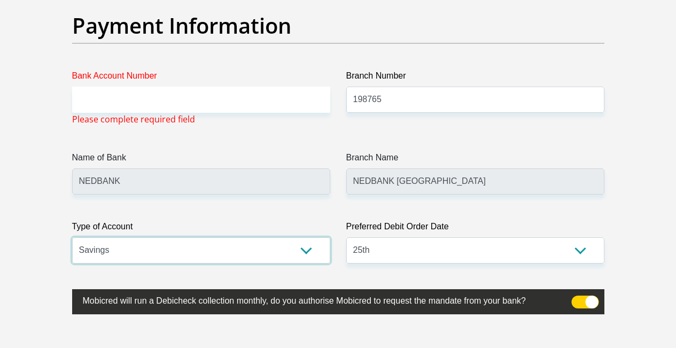
select select "CUR"
click at [72, 237] on select "Cheque Savings" at bounding box center [201, 250] width 258 height 26
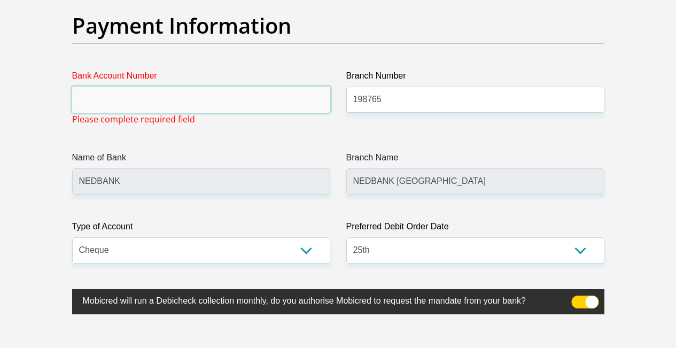
click at [118, 87] on input "Bank Account Number" at bounding box center [201, 100] width 258 height 26
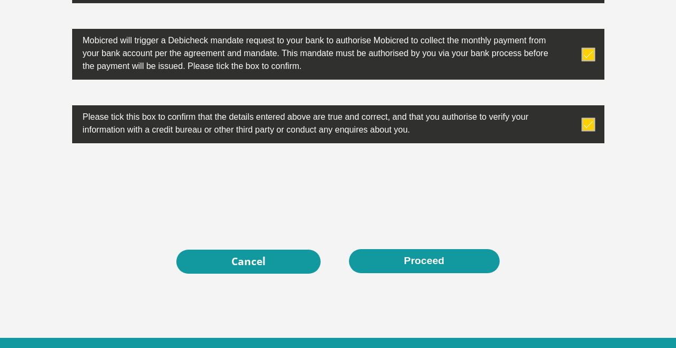
scroll to position [3487, 0]
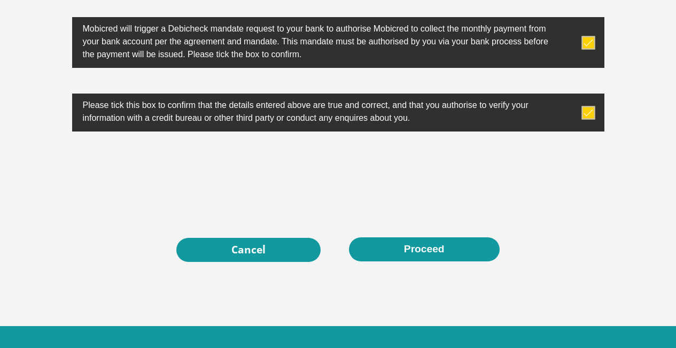
type input "1285833589"
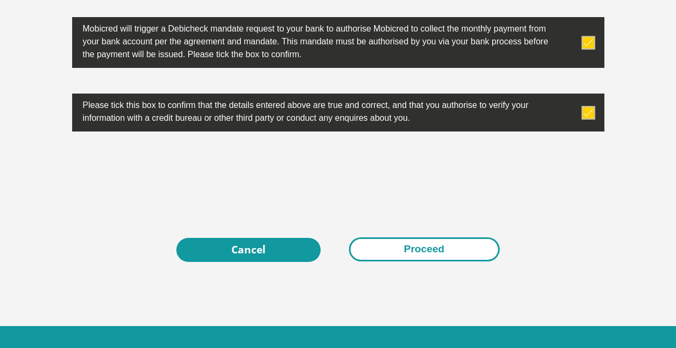
click at [445, 237] on button "Proceed" at bounding box center [424, 249] width 151 height 24
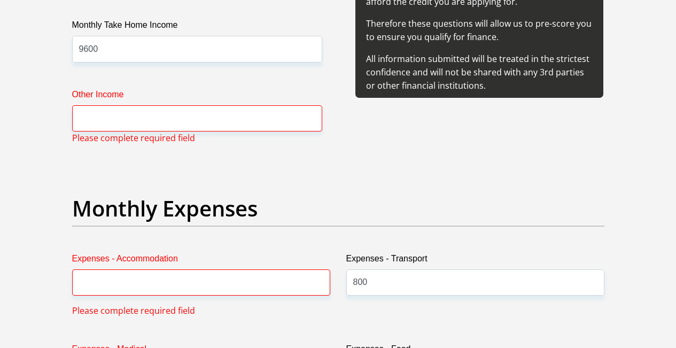
scroll to position [1329, 0]
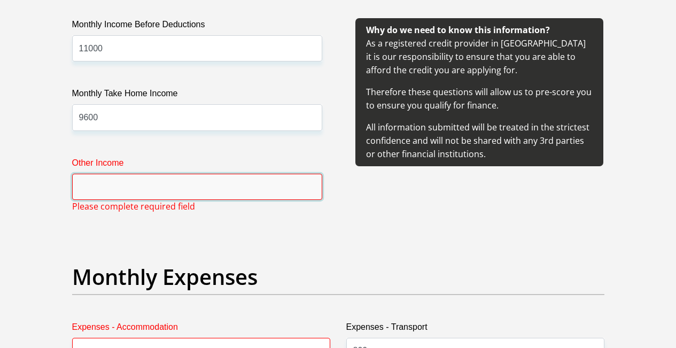
click at [91, 174] on input "Other Income" at bounding box center [197, 187] width 250 height 26
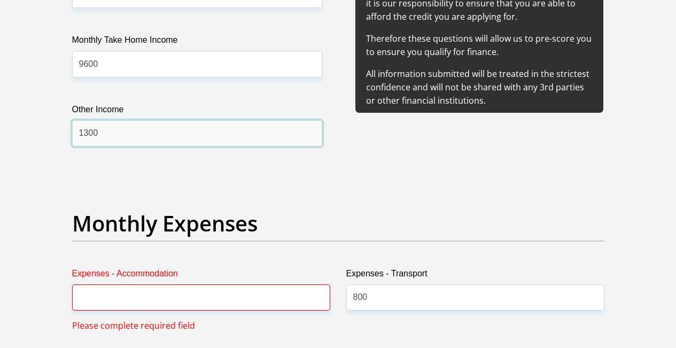
scroll to position [1489, 0]
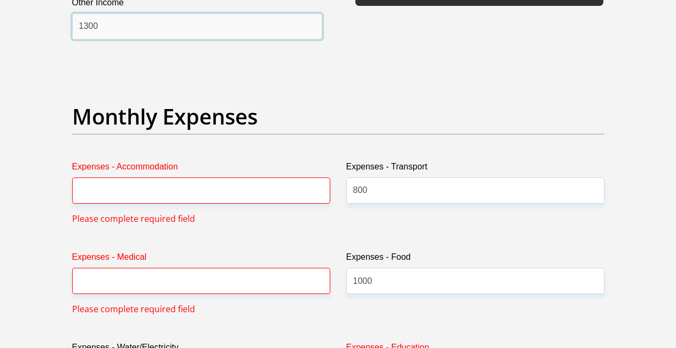
type input "1300"
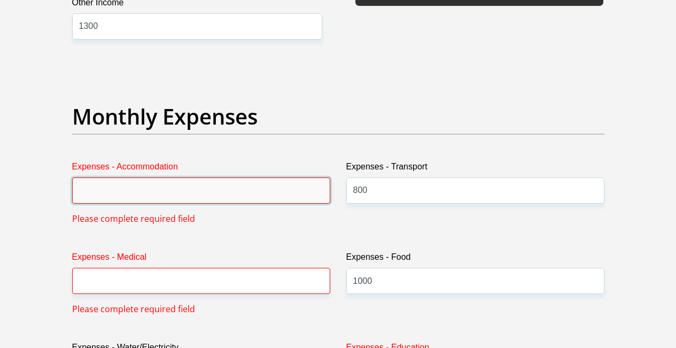
click at [123, 177] on input "Expenses - Accommodation" at bounding box center [201, 190] width 258 height 26
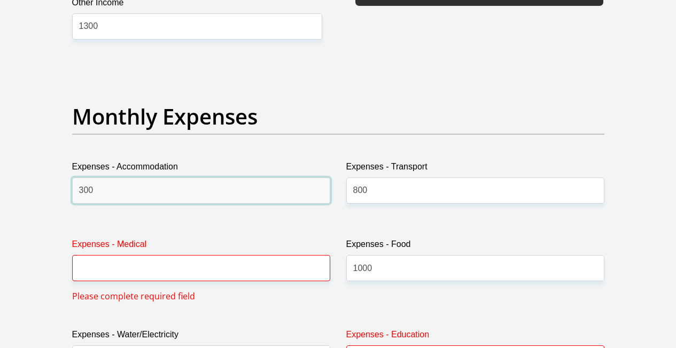
type input "300"
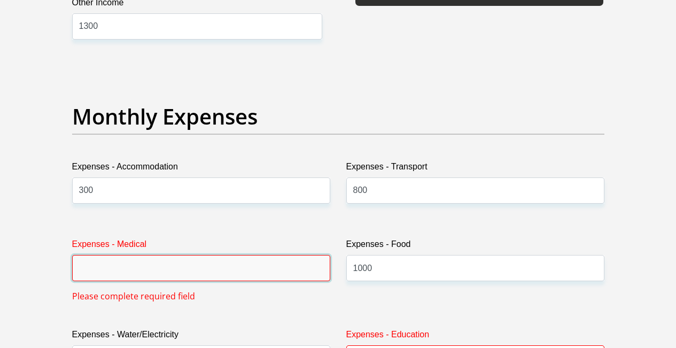
click at [157, 255] on input "Expenses - Medical" at bounding box center [201, 268] width 258 height 26
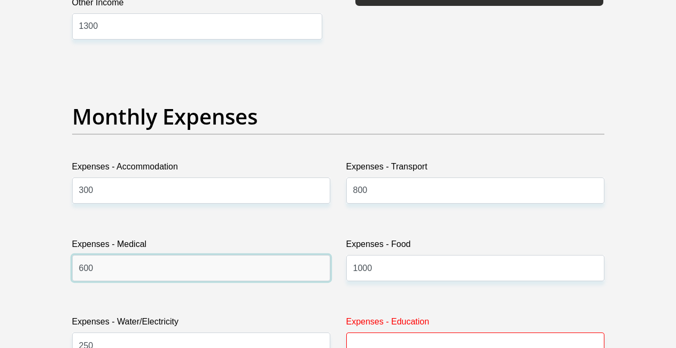
type input "600"
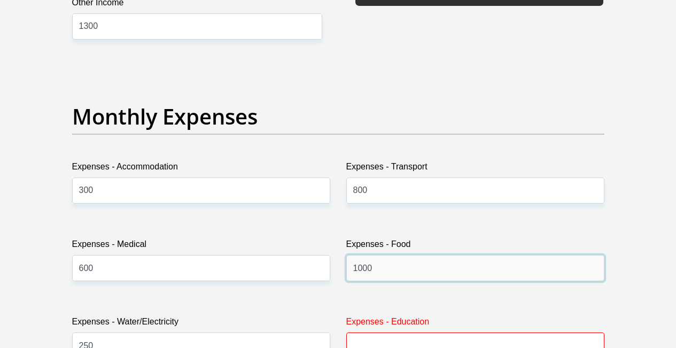
click at [375, 255] on input "1000" at bounding box center [475, 268] width 258 height 26
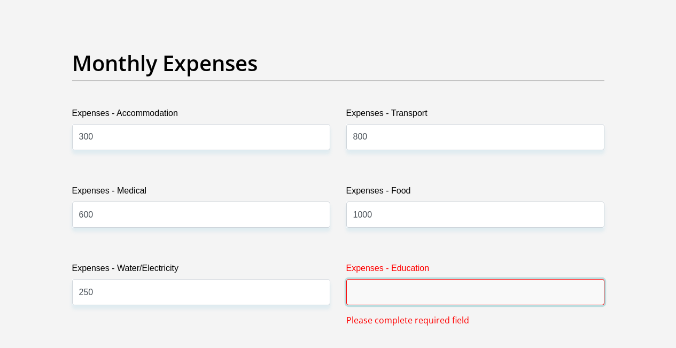
click at [380, 279] on input "Expenses - Education" at bounding box center [475, 292] width 258 height 26
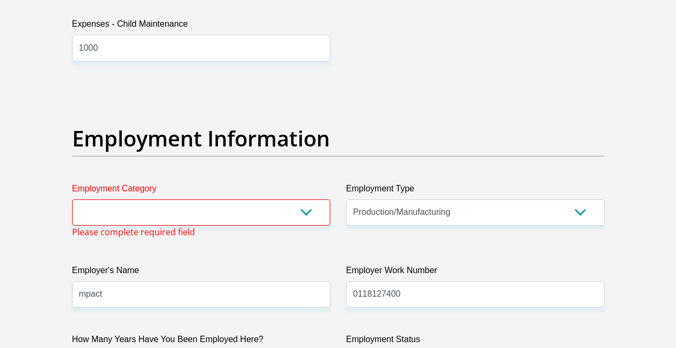
scroll to position [1610, 0]
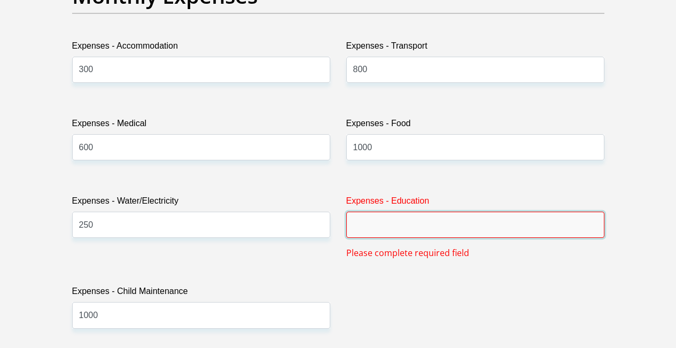
click at [374, 212] on input "Expenses - Education" at bounding box center [475, 225] width 258 height 26
type input "6"
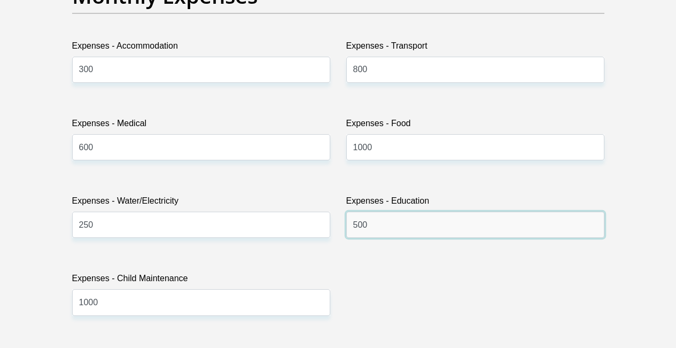
scroll to position [1771, 0]
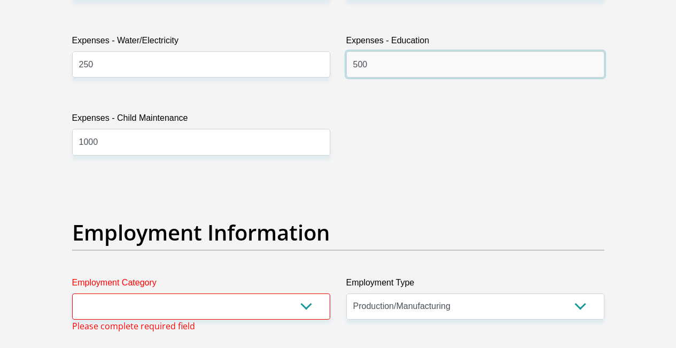
type input "500"
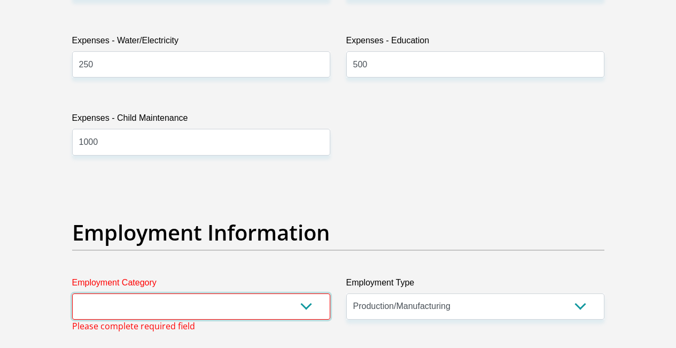
click at [161, 293] on select "AGRICULTURE ALCOHOL & TOBACCO CONSTRUCTION MATERIALS METALLURGY EQUIPMENT FOR R…" at bounding box center [201, 306] width 258 height 26
select select "14"
click at [72, 293] on select "AGRICULTURE ALCOHOL & TOBACCO CONSTRUCTION MATERIALS METALLURGY EQUIPMENT FOR R…" at bounding box center [201, 306] width 258 height 26
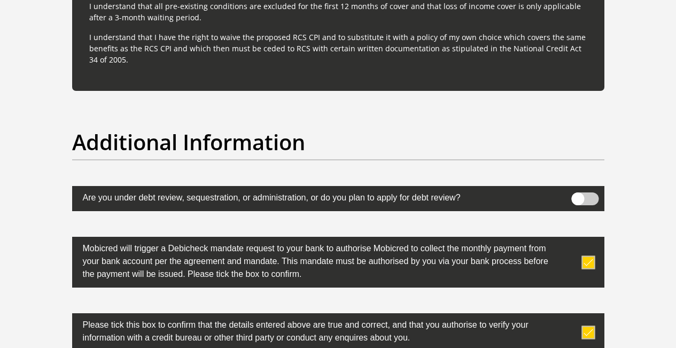
scroll to position [3428, 0]
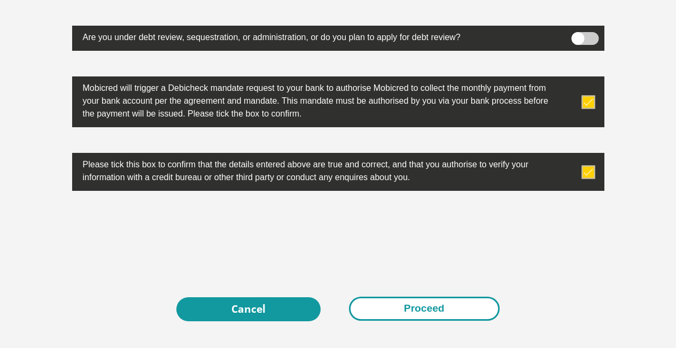
click at [418, 297] on button "Proceed" at bounding box center [424, 309] width 151 height 24
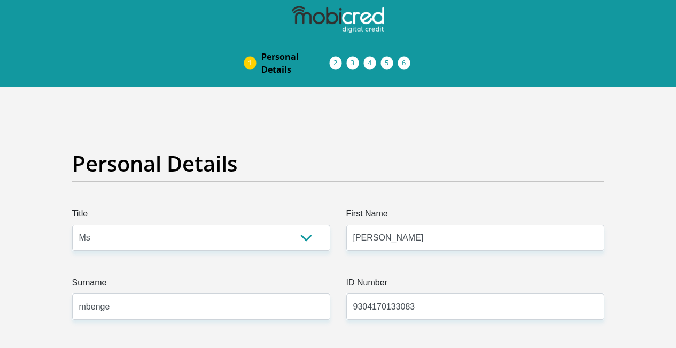
select select "Ms"
select select "1"
select select "ZAF"
select select "eng"
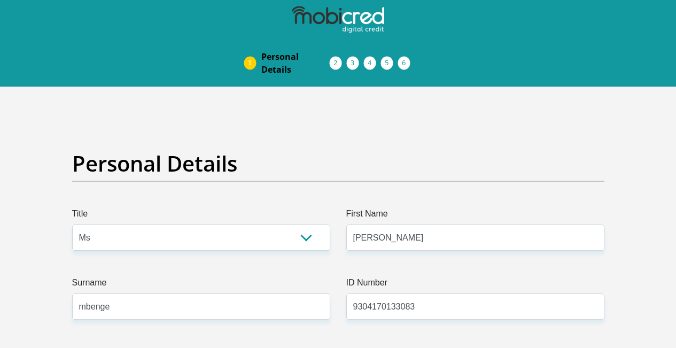
select select "2"
select select "Gauteng"
select select "5"
select select "parents"
select select "14"
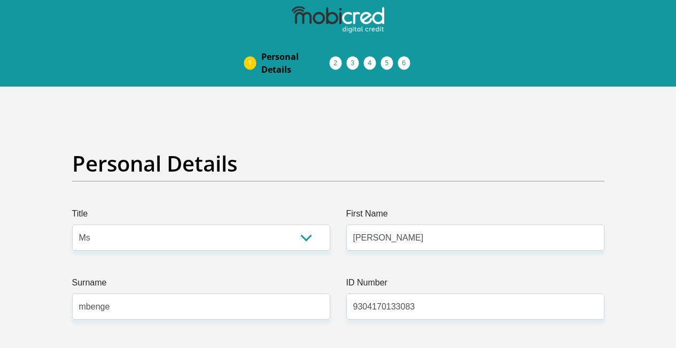
select select "Production/Manufacturing"
select select "24"
select select "1"
select select "CUR"
select select "25"
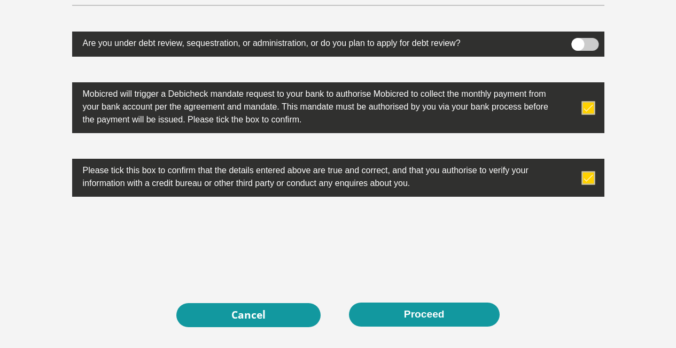
scroll to position [3422, 0]
